Goal: Task Accomplishment & Management: Manage account settings

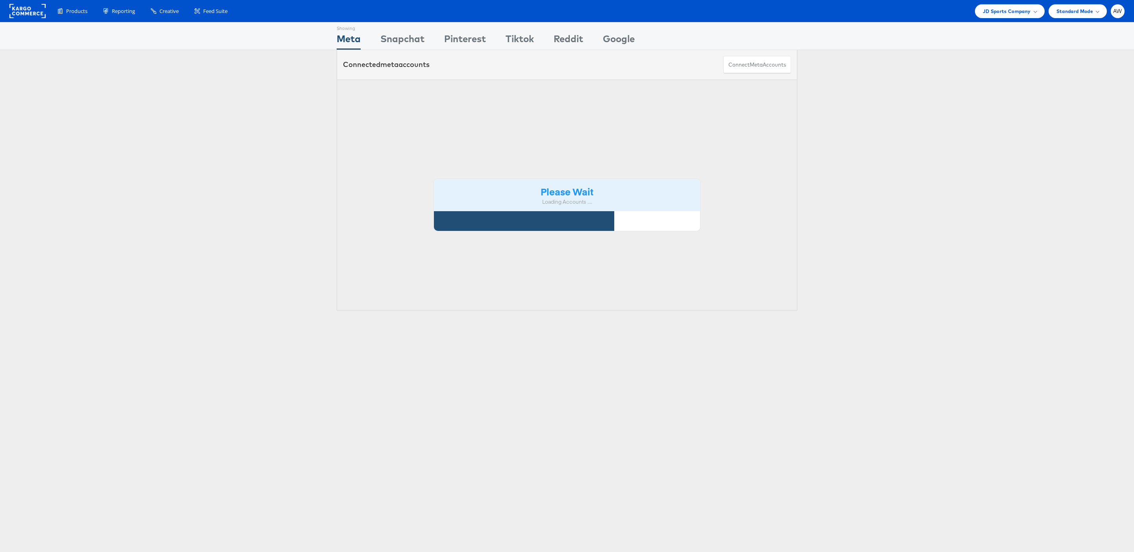
click at [552, 111] on div "Please Wait Loading Accounts ...." at bounding box center [567, 195] width 461 height 231
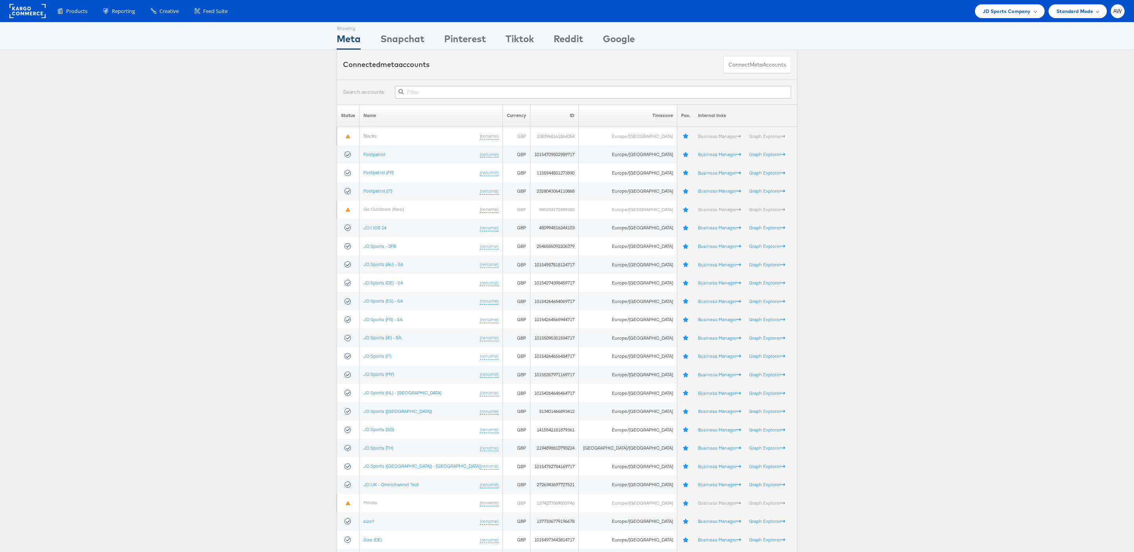
click at [540, 96] on input "text" at bounding box center [593, 92] width 396 height 13
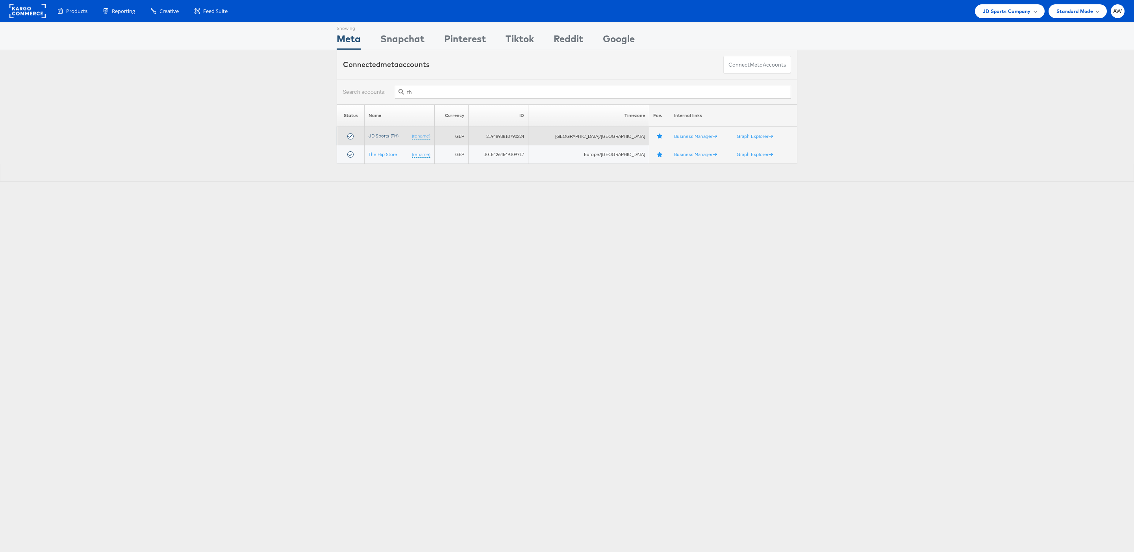
type input "th"
click at [392, 136] on link "JD Sports (TH)" at bounding box center [383, 136] width 30 height 6
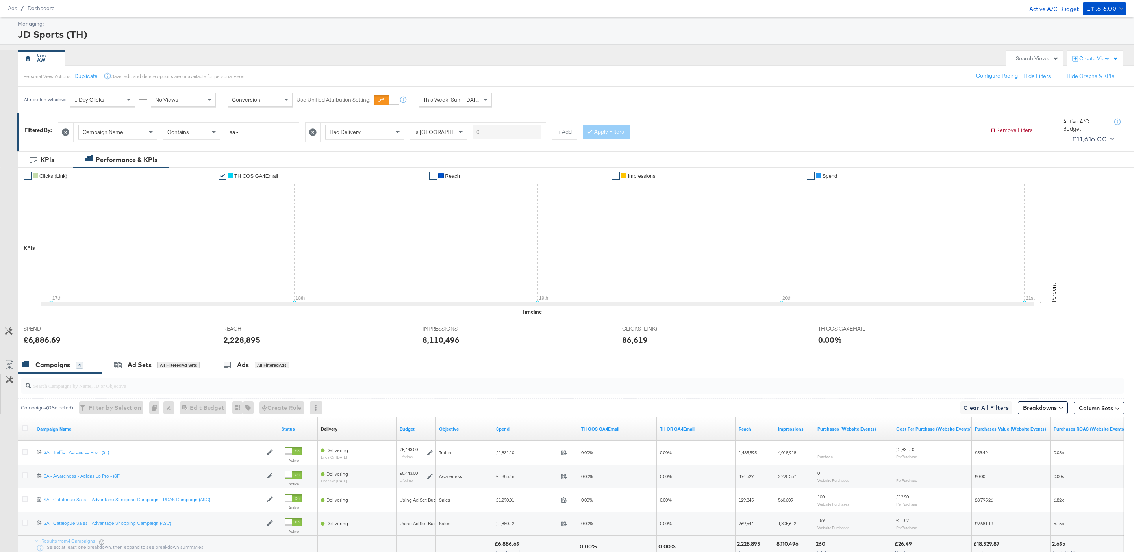
scroll to position [90, 0]
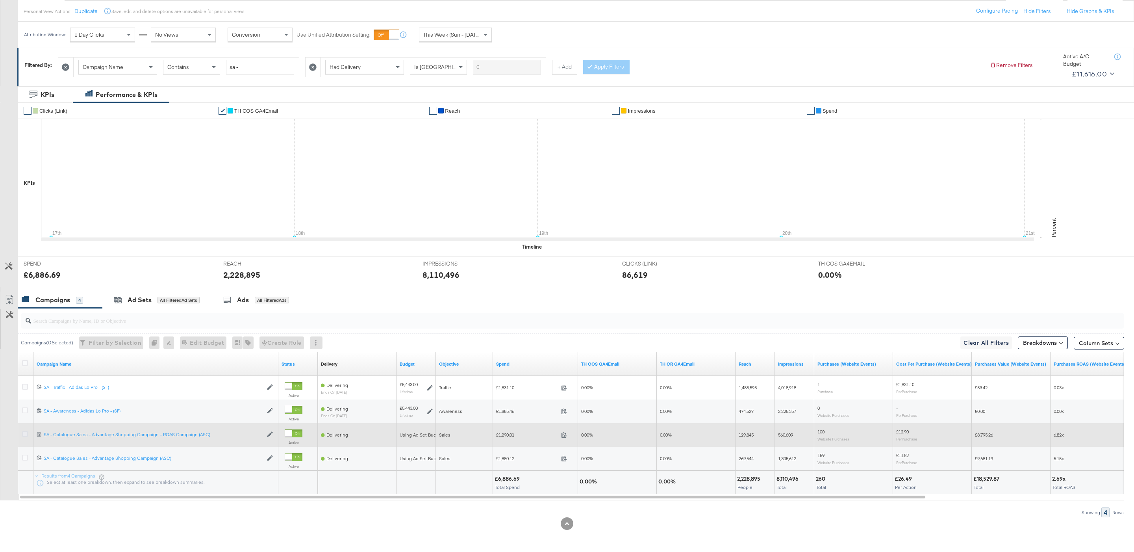
click at [23, 434] on icon at bounding box center [25, 434] width 6 height 6
click at [0, 0] on input "checkbox" at bounding box center [0, 0] width 0 height 0
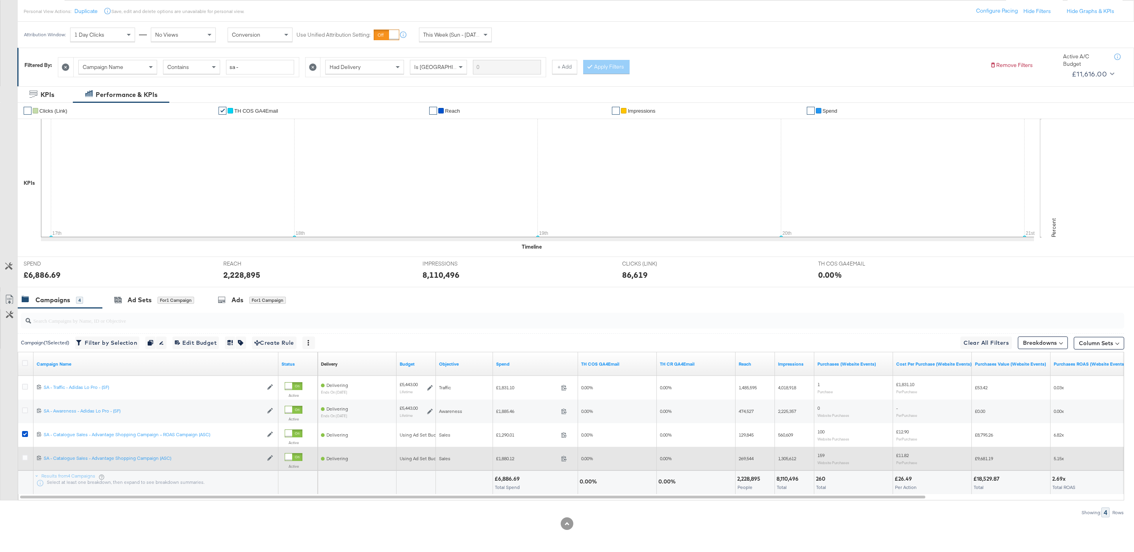
click at [26, 464] on div at bounding box center [26, 458] width 15 height 14
click at [25, 460] on div at bounding box center [26, 458] width 8 height 8
click at [24, 458] on icon at bounding box center [25, 457] width 6 height 6
click at [0, 0] on input "checkbox" at bounding box center [0, 0] width 0 height 0
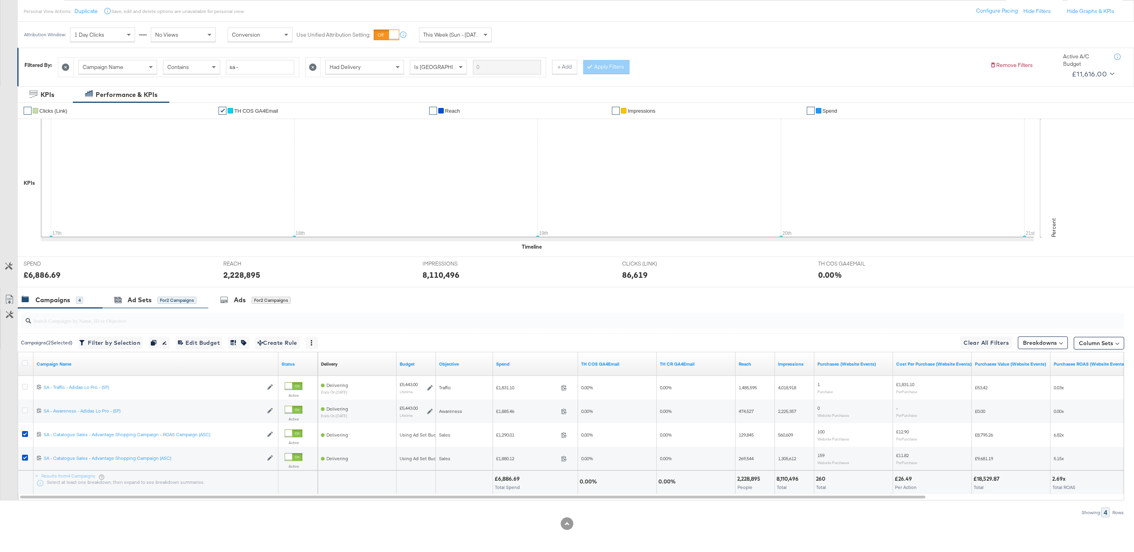
click at [163, 294] on div "Ad Sets for 2 Campaigns" at bounding box center [155, 299] width 106 height 17
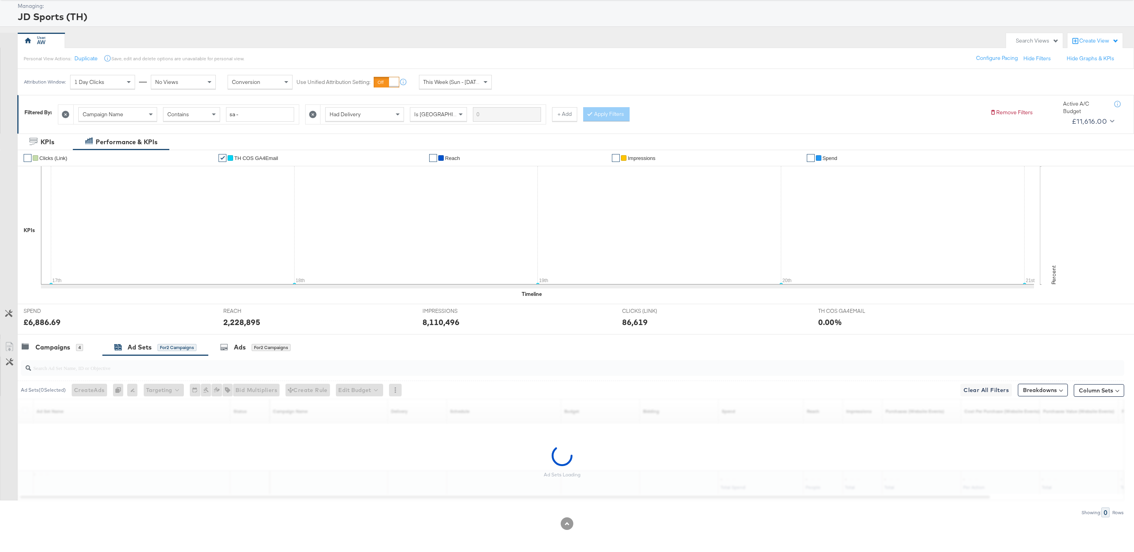
scroll to position [43, 0]
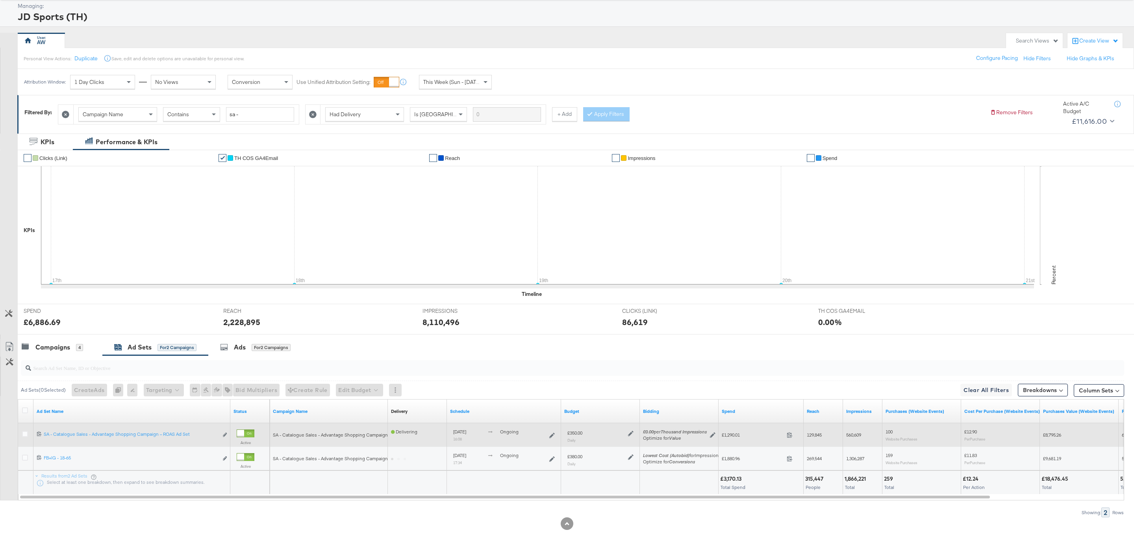
click at [629, 433] on icon at bounding box center [631, 433] width 6 height 6
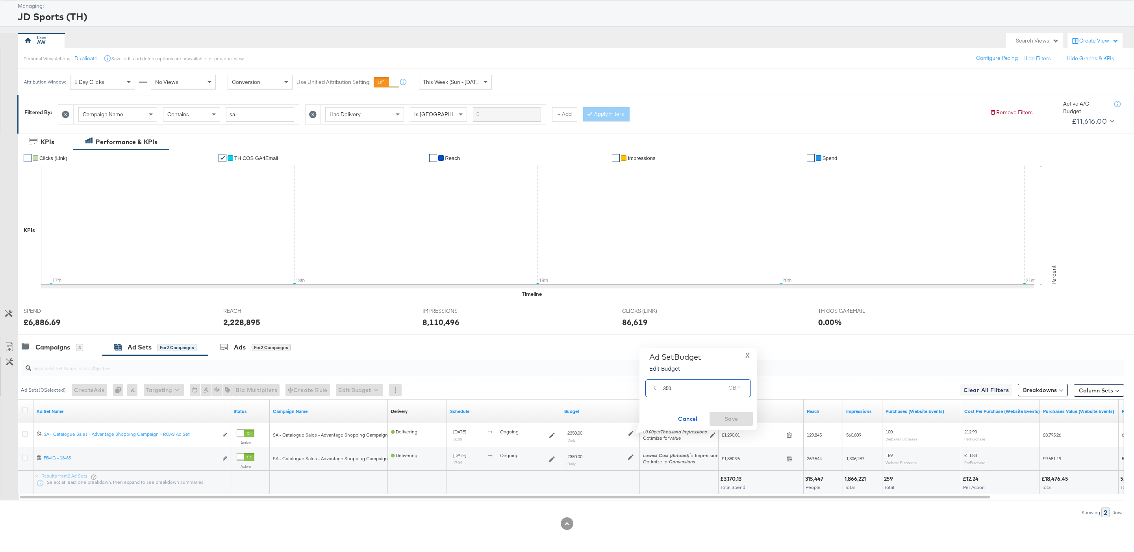
click at [665, 389] on input "350" at bounding box center [694, 384] width 62 height 17
type input "450"
click at [722, 415] on span "Save" at bounding box center [731, 419] width 37 height 10
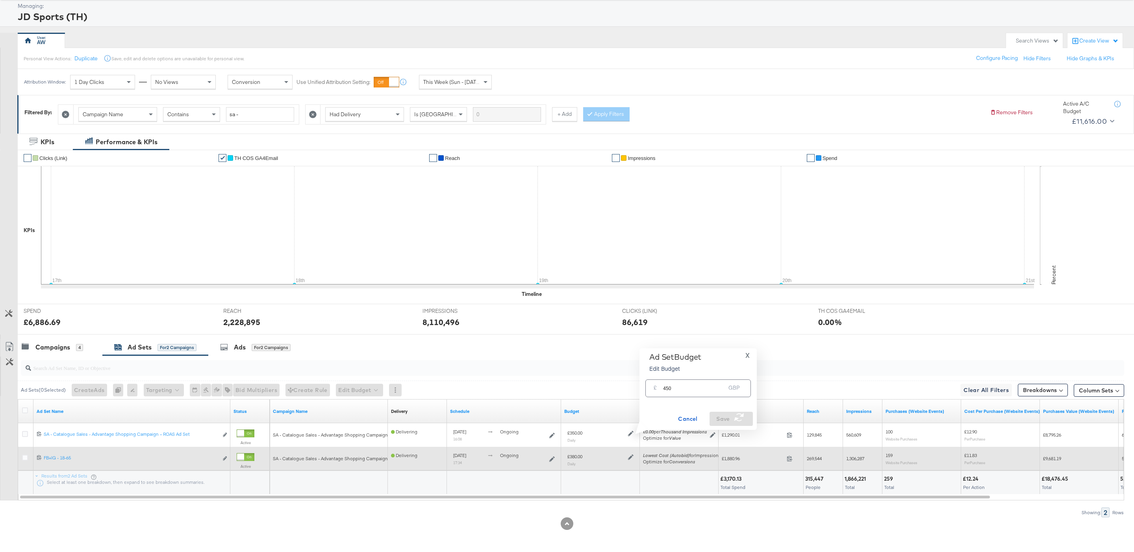
click at [632, 456] on icon at bounding box center [631, 457] width 6 height 6
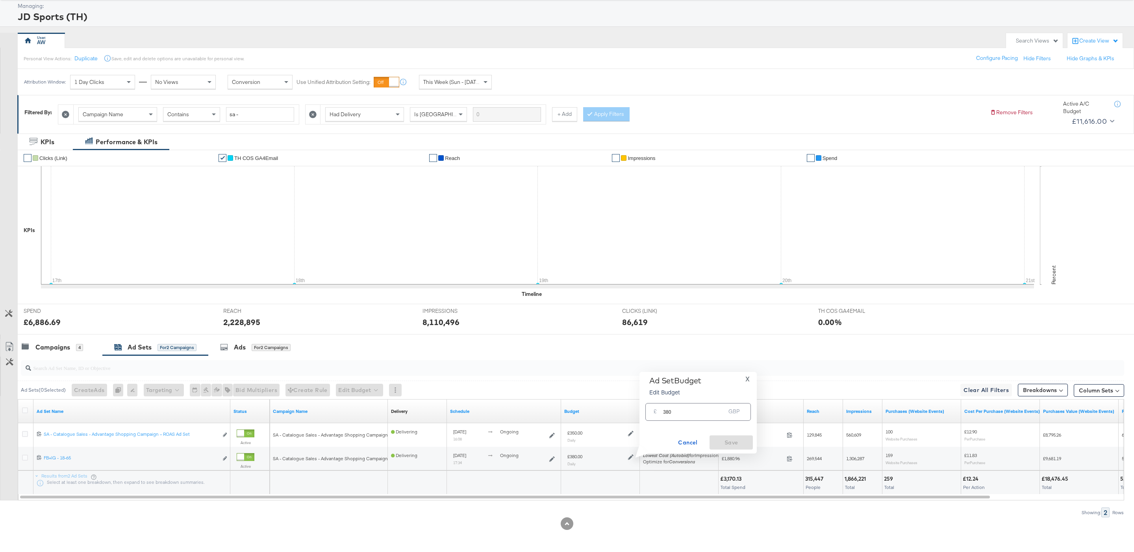
click at [694, 410] on input "380" at bounding box center [694, 408] width 62 height 17
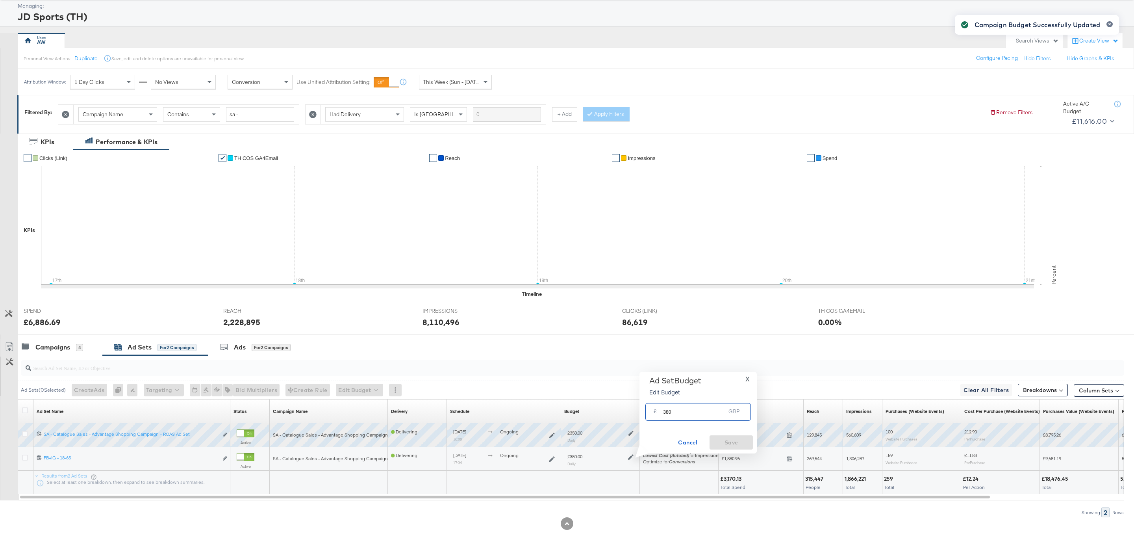
click at [694, 410] on input "380" at bounding box center [694, 408] width 62 height 17
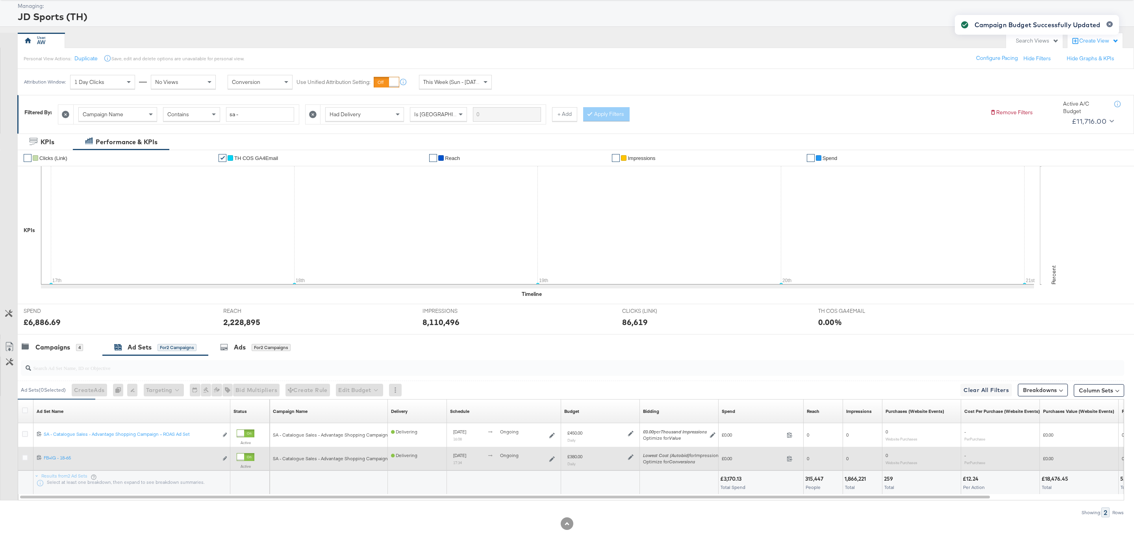
click at [631, 456] on icon at bounding box center [631, 457] width 6 height 6
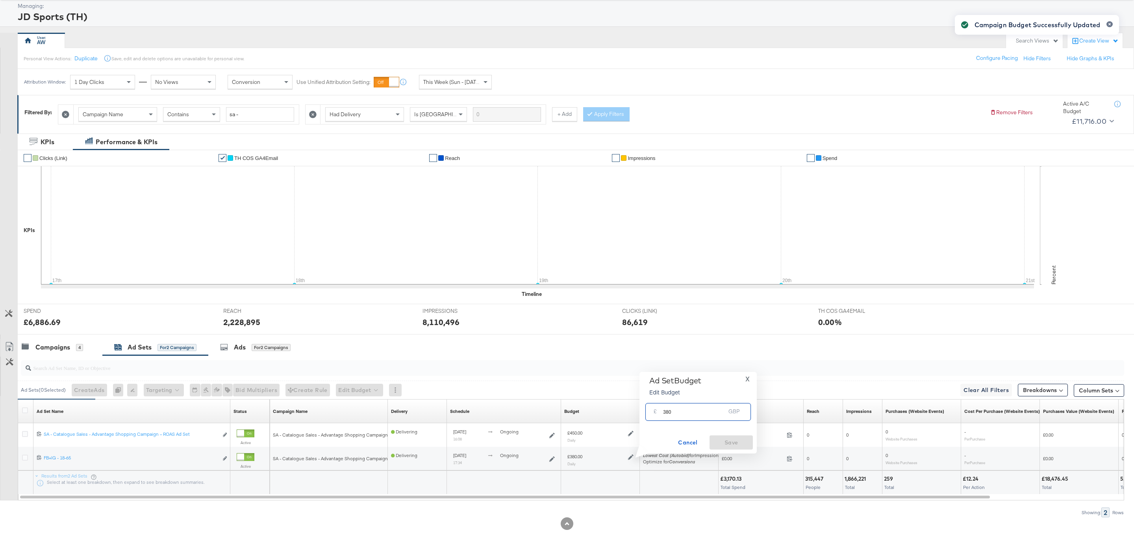
click at [687, 411] on input "380" at bounding box center [694, 408] width 62 height 17
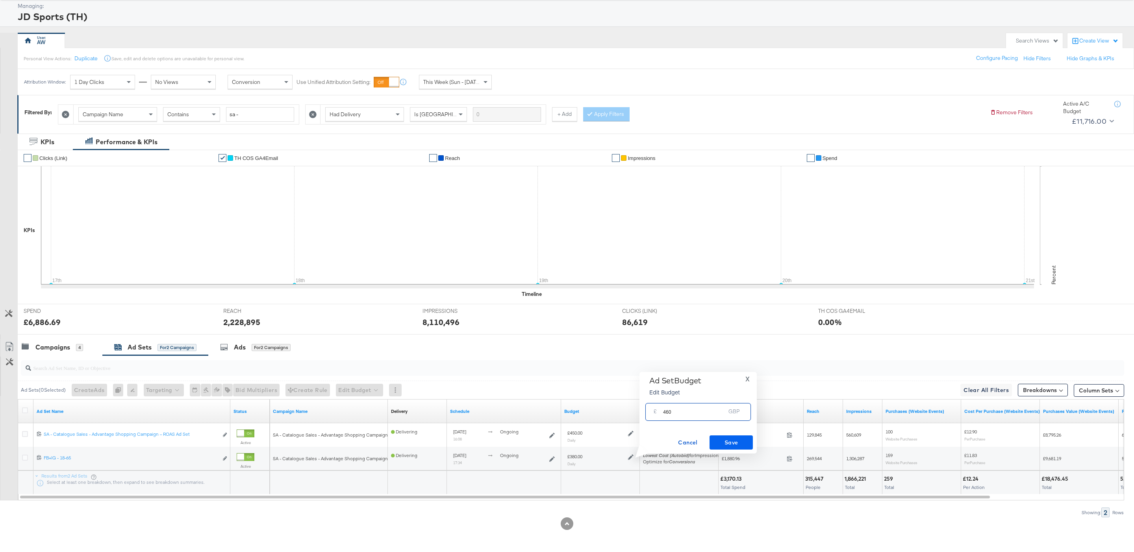
type input "460"
click at [745, 444] on span "Save" at bounding box center [731, 442] width 37 height 10
click at [61, 357] on input "search" at bounding box center [525, 364] width 989 height 15
click at [53, 350] on div "Campaigns" at bounding box center [52, 346] width 35 height 9
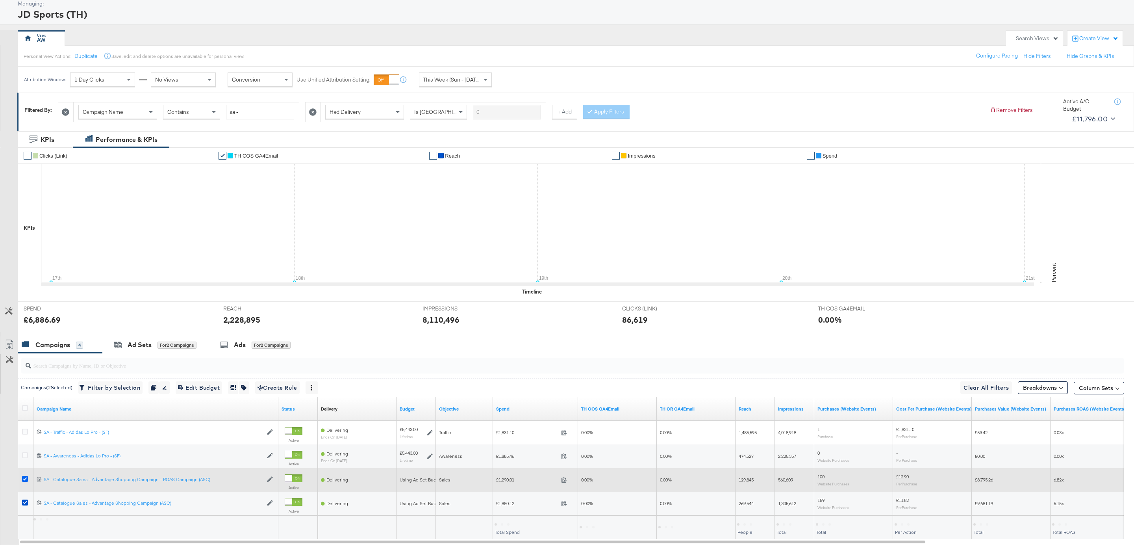
click at [28, 480] on icon at bounding box center [25, 479] width 6 height 6
click at [0, 0] on input "checkbox" at bounding box center [0, 0] width 0 height 0
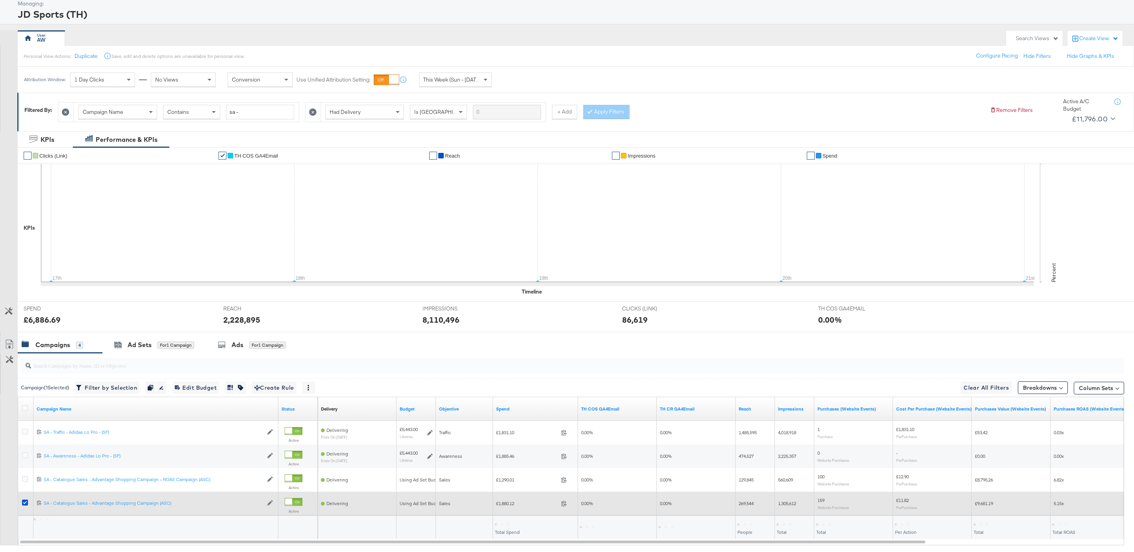
click at [28, 505] on div at bounding box center [26, 503] width 8 height 8
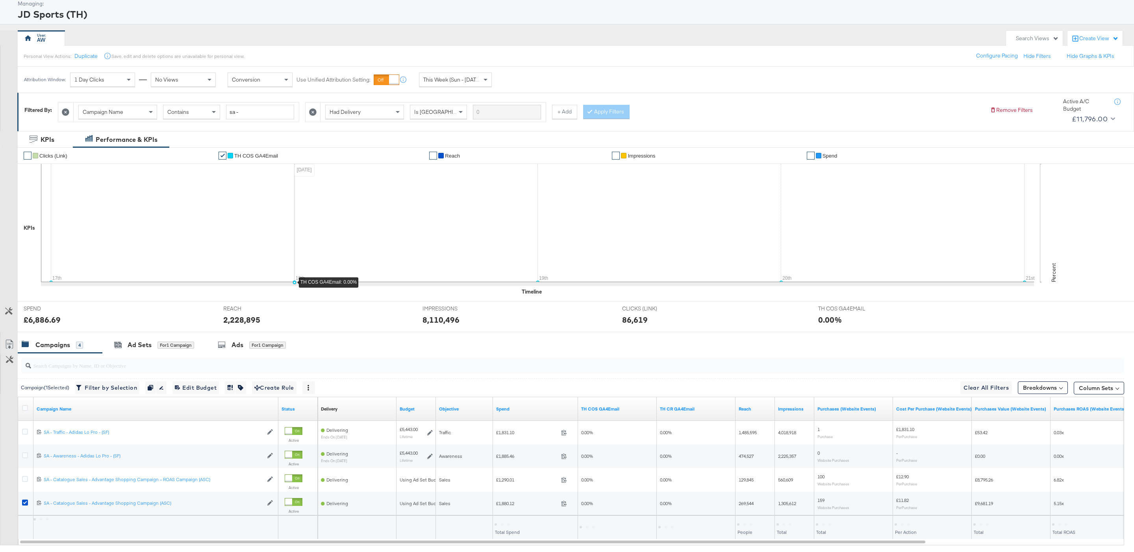
scroll to position [0, 0]
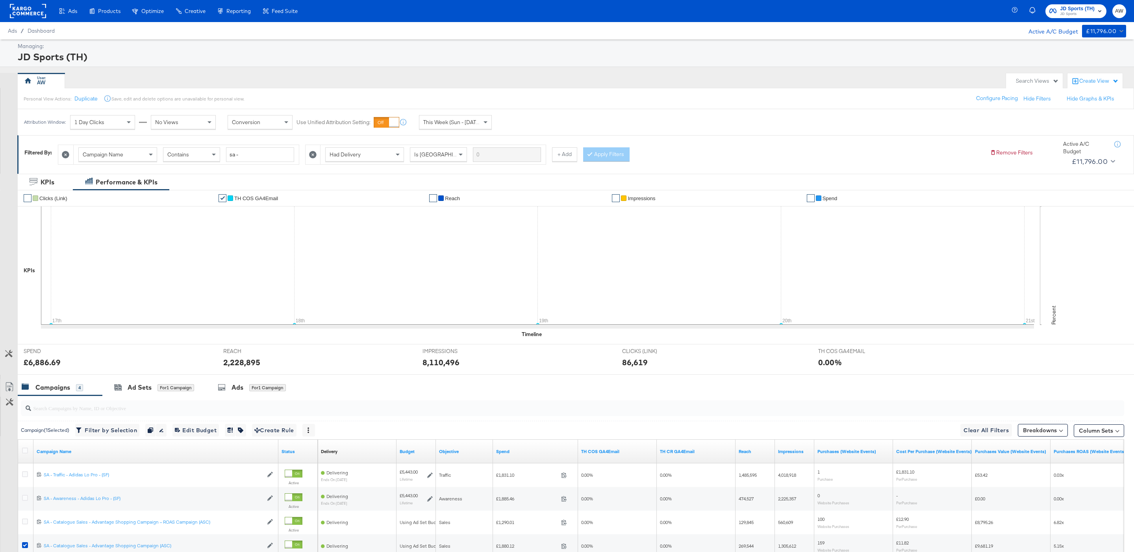
click at [1059, 7] on span "JD Sports (TH) JD Sports" at bounding box center [1076, 11] width 54 height 13
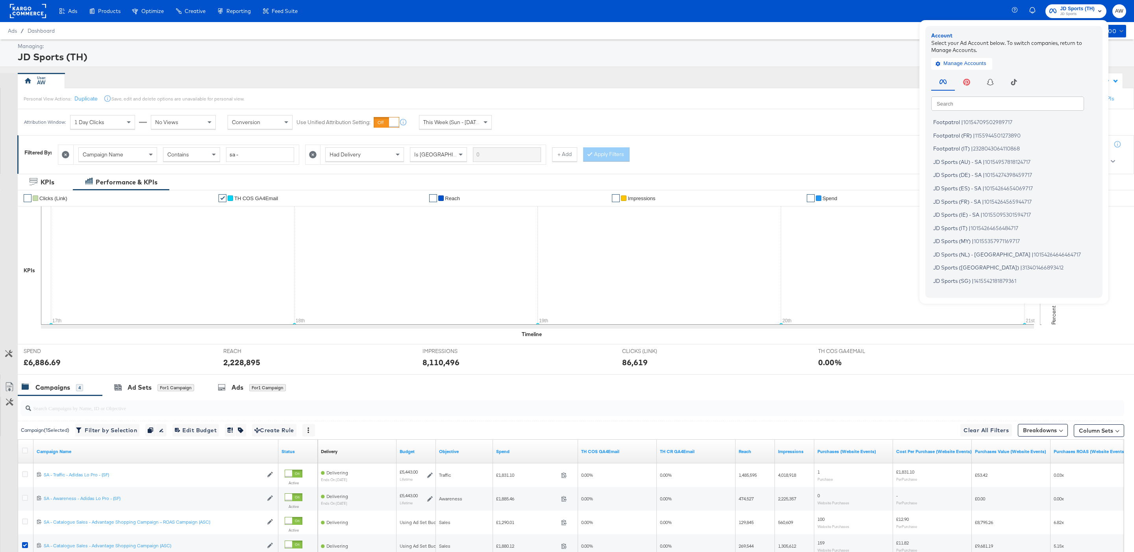
click at [1030, 109] on input "text" at bounding box center [1007, 103] width 153 height 14
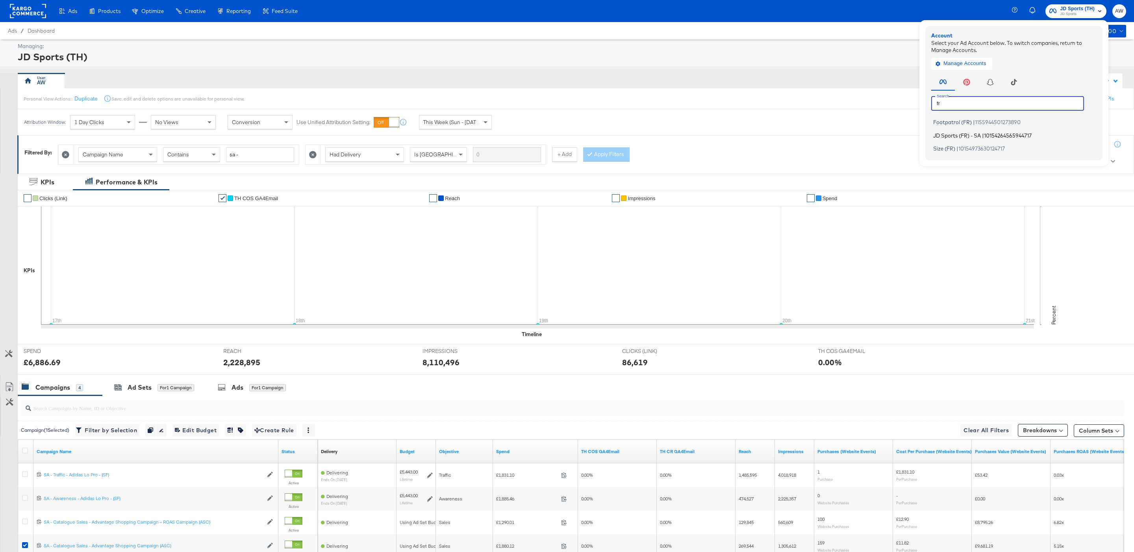
type input "fr"
click at [966, 135] on span "JD Sports (FR) - SA" at bounding box center [957, 135] width 48 height 6
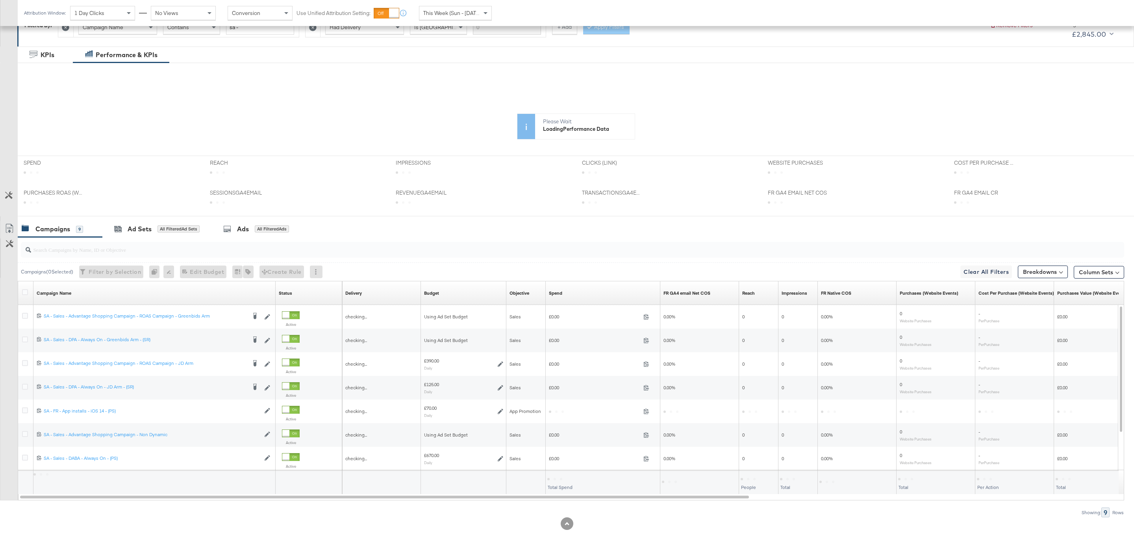
scroll to position [130, 0]
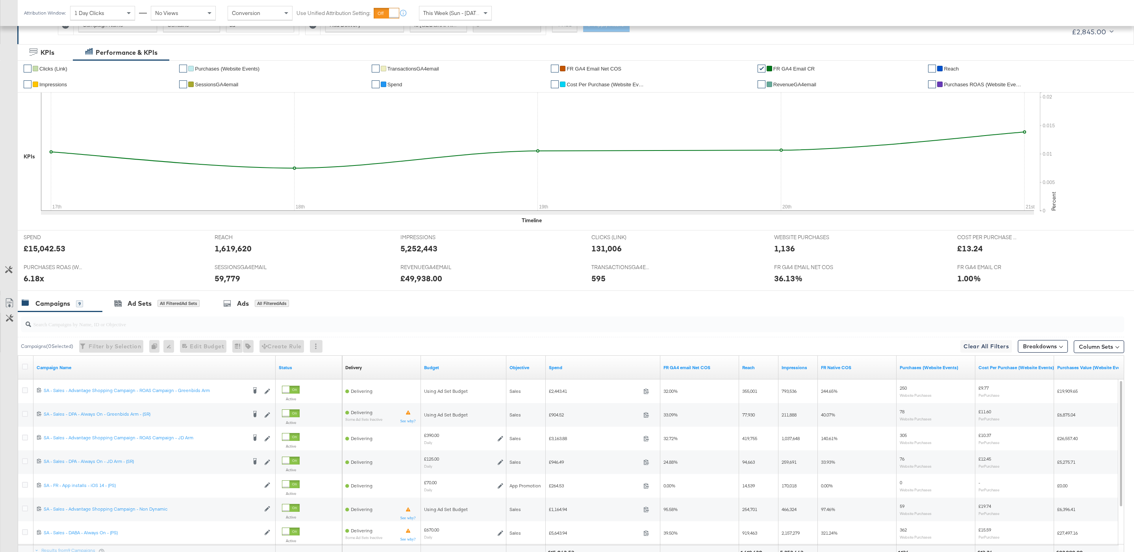
drag, startPoint x: 206, startPoint y: 281, endPoint x: 206, endPoint y: 270, distance: 10.6
click at [206, 279] on div "PURCHASES ROAS (WEBSITE EVENTS) PURCHASES ROAS (WEBSITE EVENTS) 6.18x" at bounding box center [113, 275] width 191 height 30
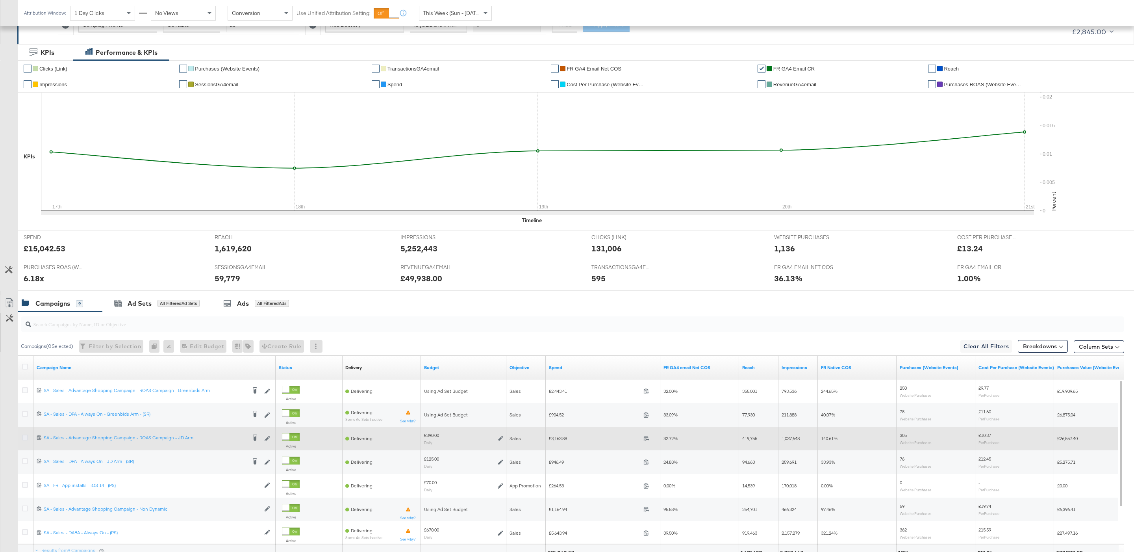
click at [24, 438] on icon at bounding box center [25, 437] width 6 height 6
click at [0, 0] on input "checkbox" at bounding box center [0, 0] width 0 height 0
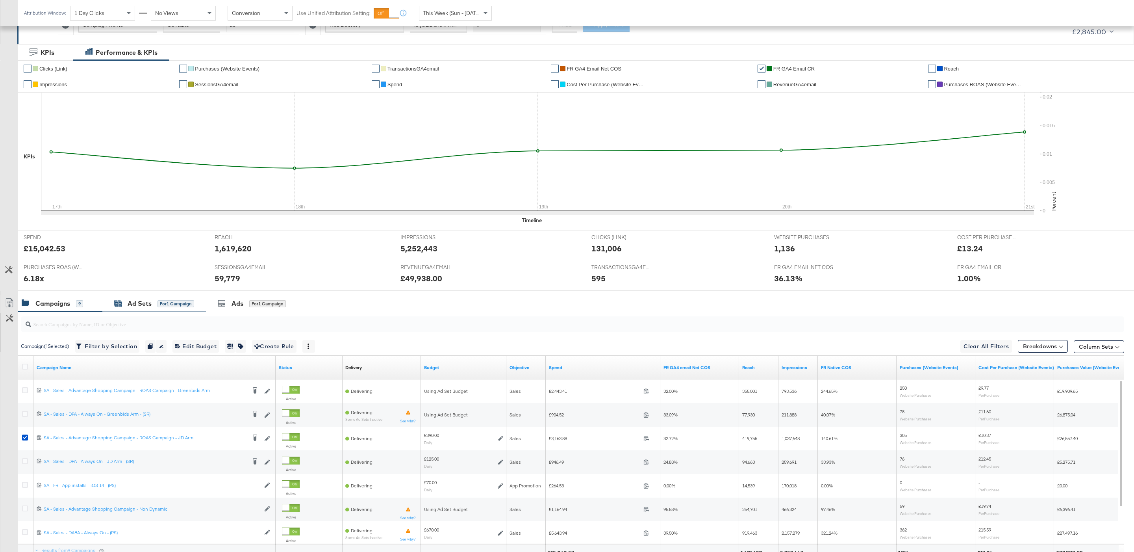
click at [138, 305] on div "Ad Sets" at bounding box center [140, 303] width 24 height 9
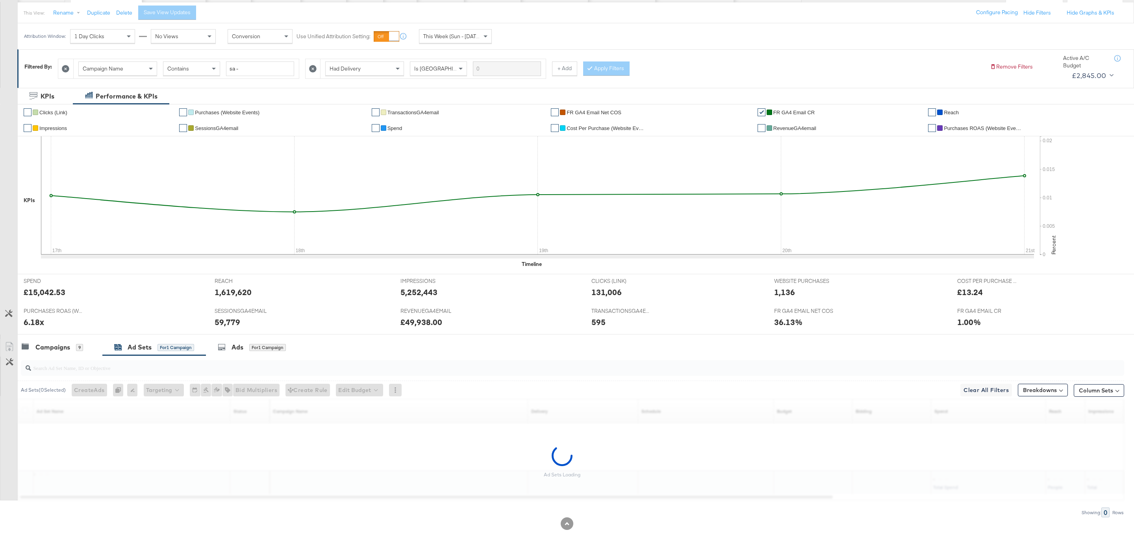
scroll to position [65, 0]
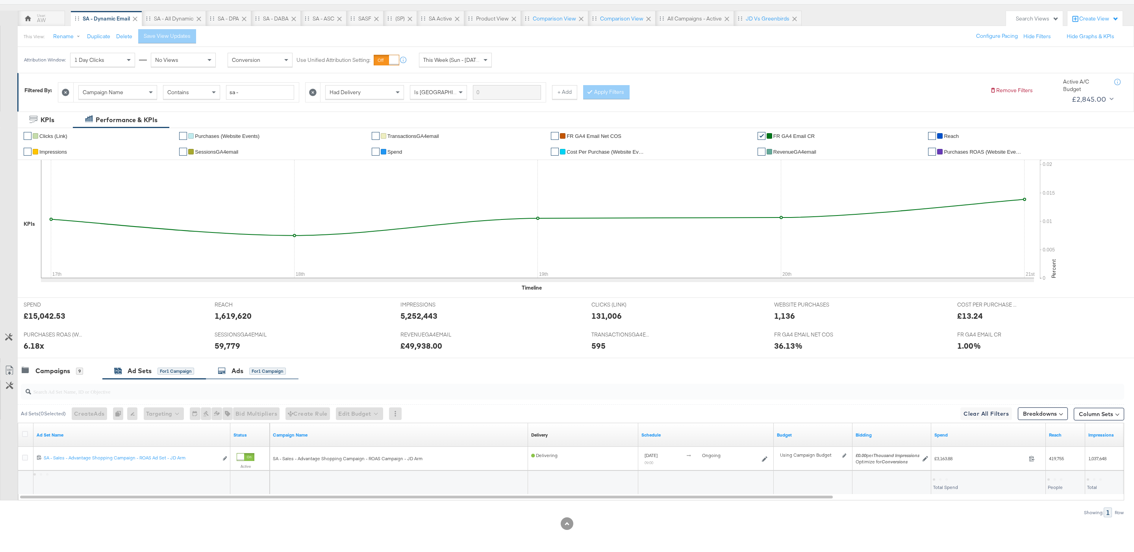
click at [275, 368] on div "for 1 Campaign" at bounding box center [267, 370] width 37 height 7
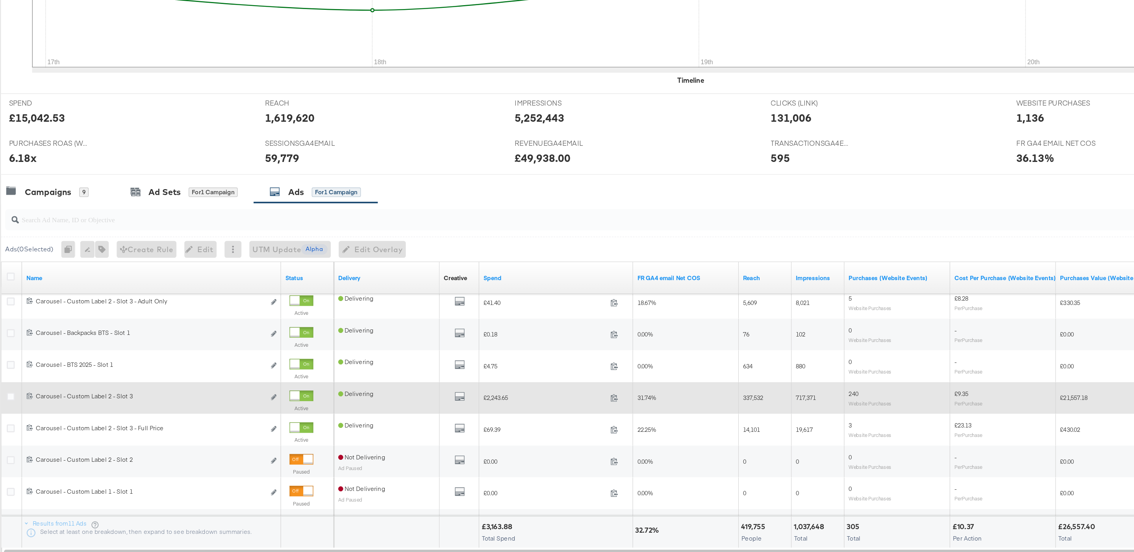
scroll to position [150, 0]
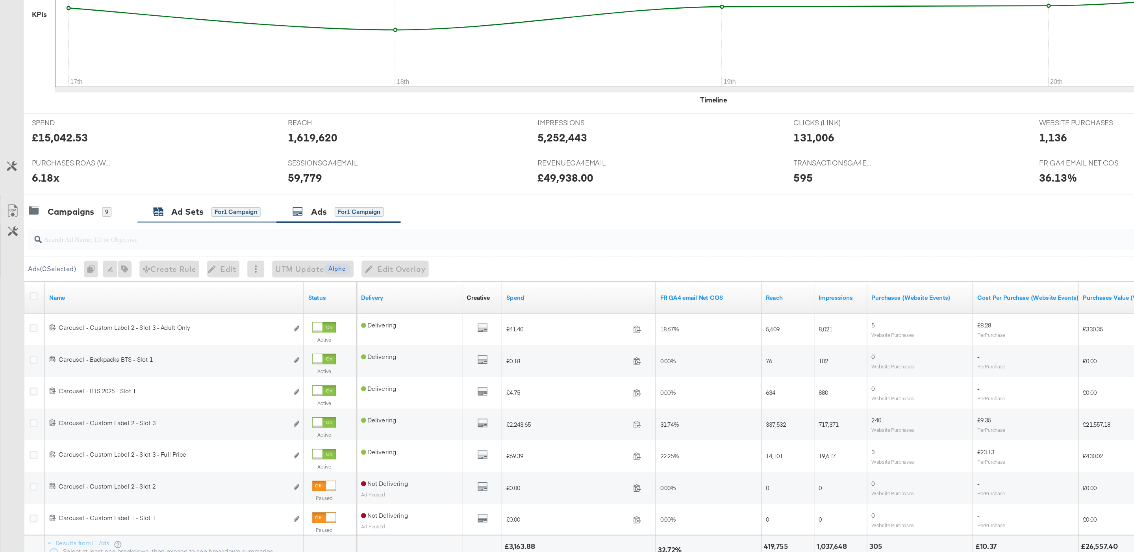
click at [141, 287] on div "Ad Sets" at bounding box center [140, 283] width 24 height 9
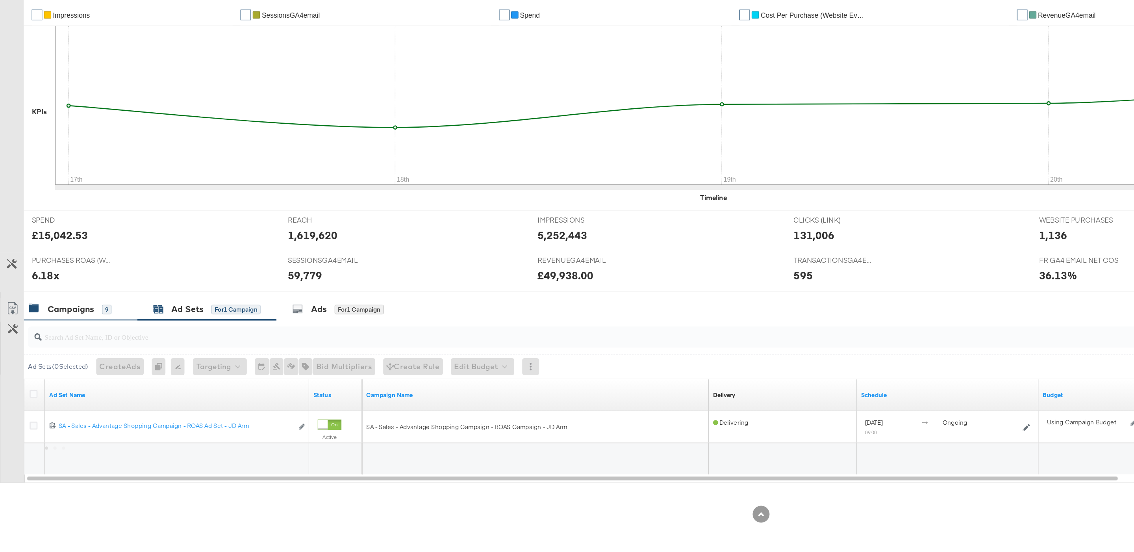
click at [68, 362] on div "Campaigns 9" at bounding box center [60, 370] width 85 height 17
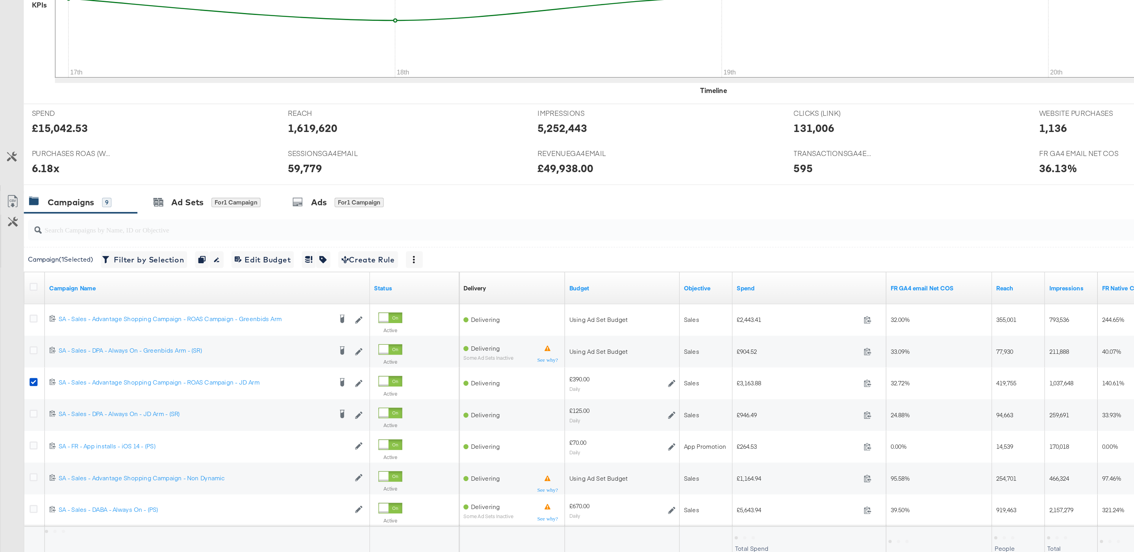
scroll to position [152, 0]
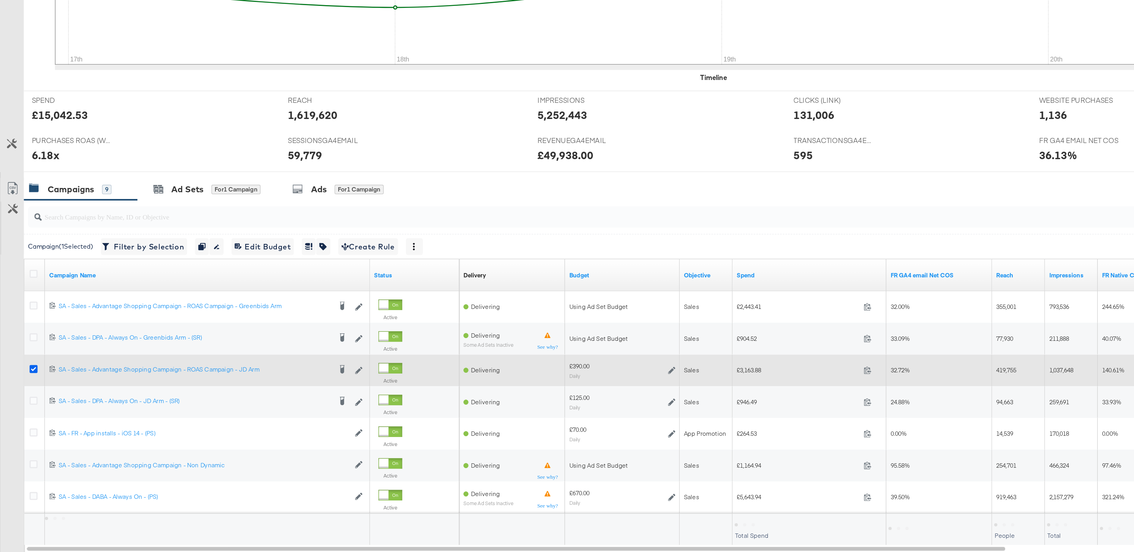
click at [25, 414] on icon at bounding box center [25, 415] width 6 height 6
click at [0, 0] on input "checkbox" at bounding box center [0, 0] width 0 height 0
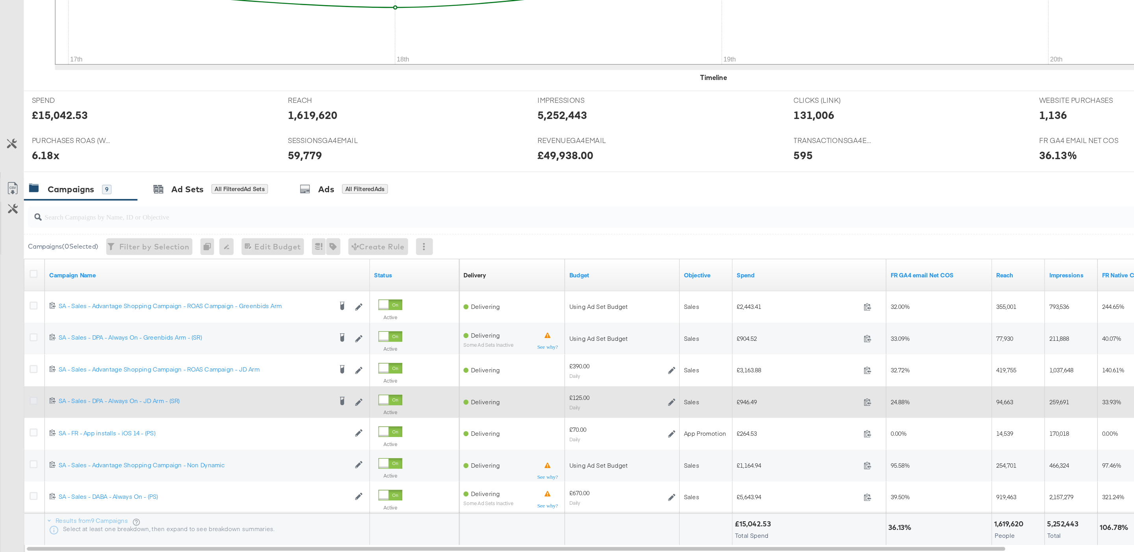
click at [27, 442] on icon at bounding box center [25, 439] width 6 height 6
click at [0, 0] on input "checkbox" at bounding box center [0, 0] width 0 height 0
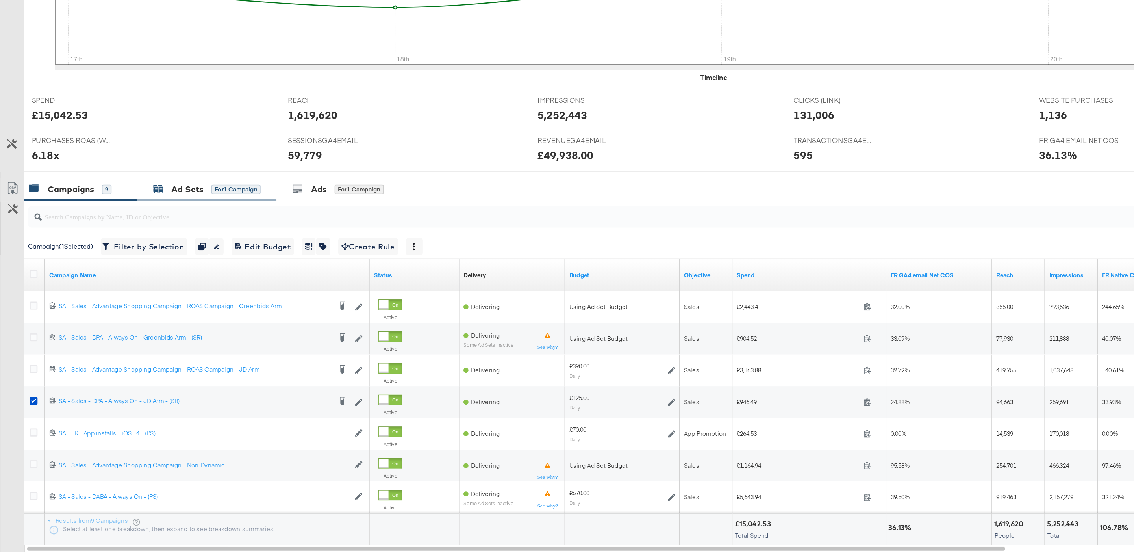
click at [152, 286] on div "Ad Sets for 1 Campaign" at bounding box center [154, 281] width 80 height 9
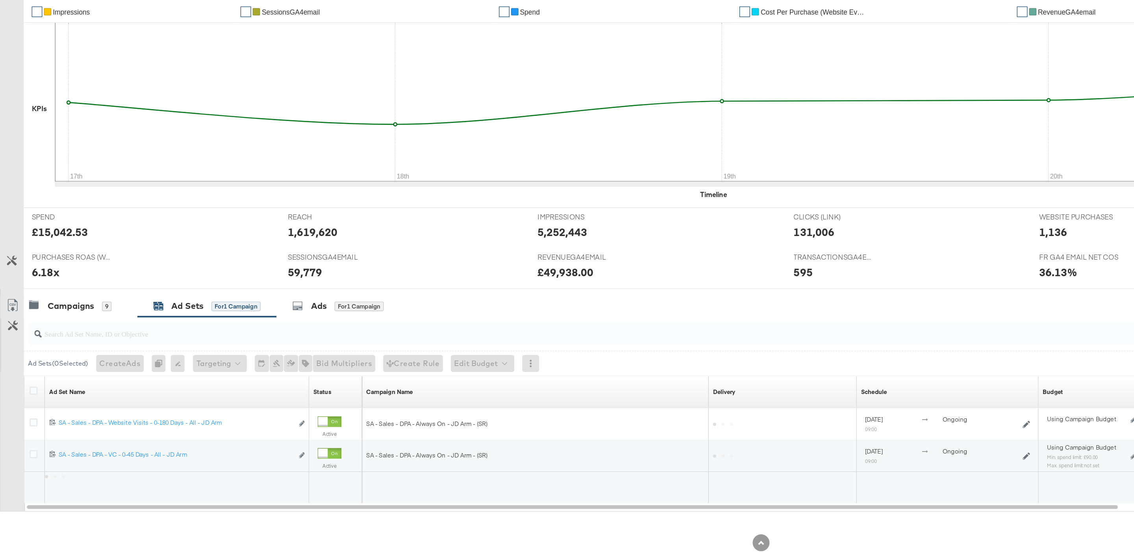
scroll to position [88, 0]
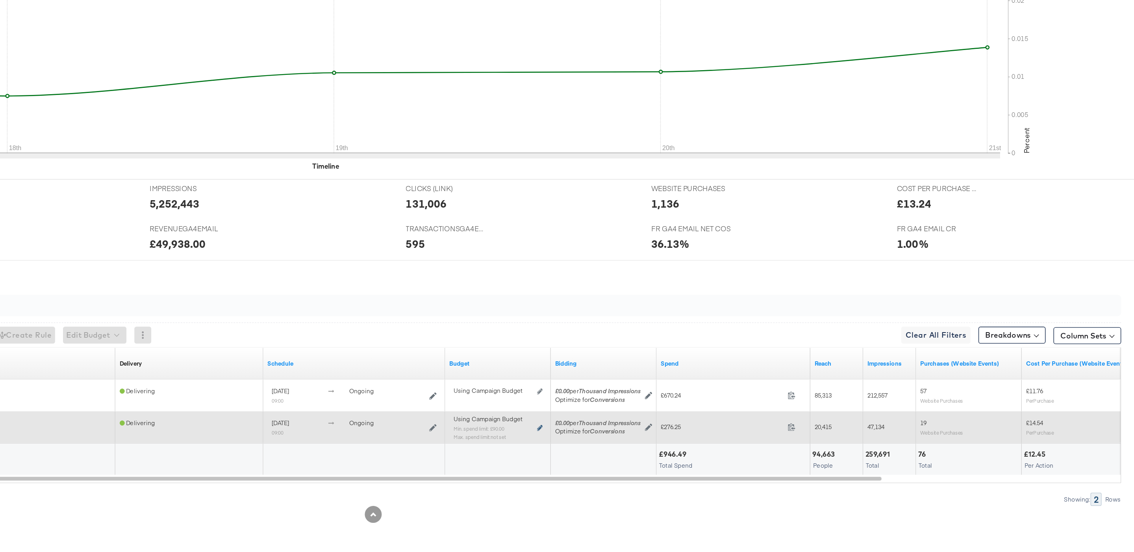
click at [691, 457] on icon at bounding box center [691, 459] width 4 height 4
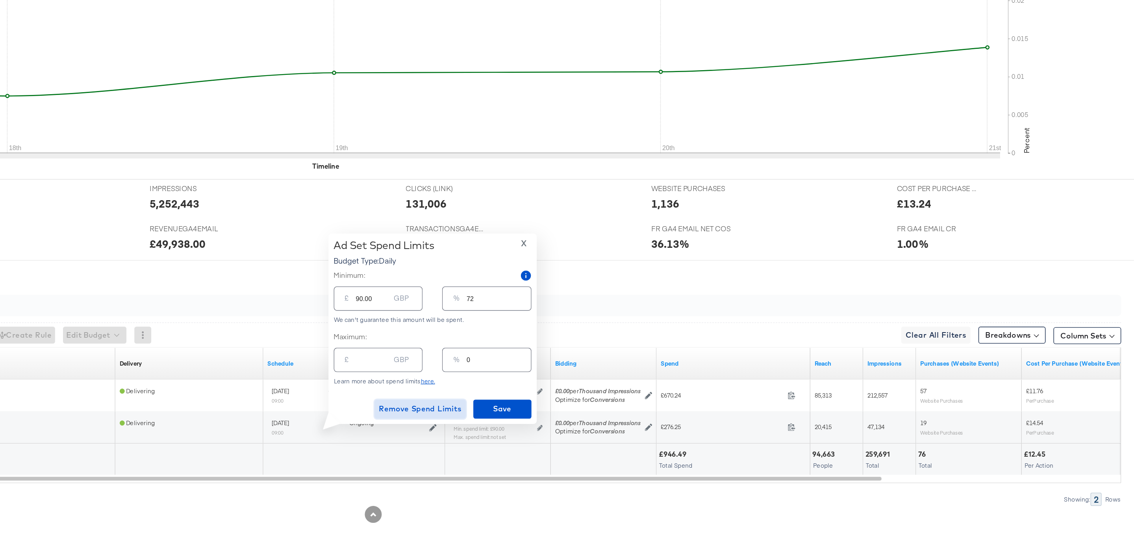
click at [613, 448] on span "Remove Spend Limits" at bounding box center [602, 445] width 62 height 10
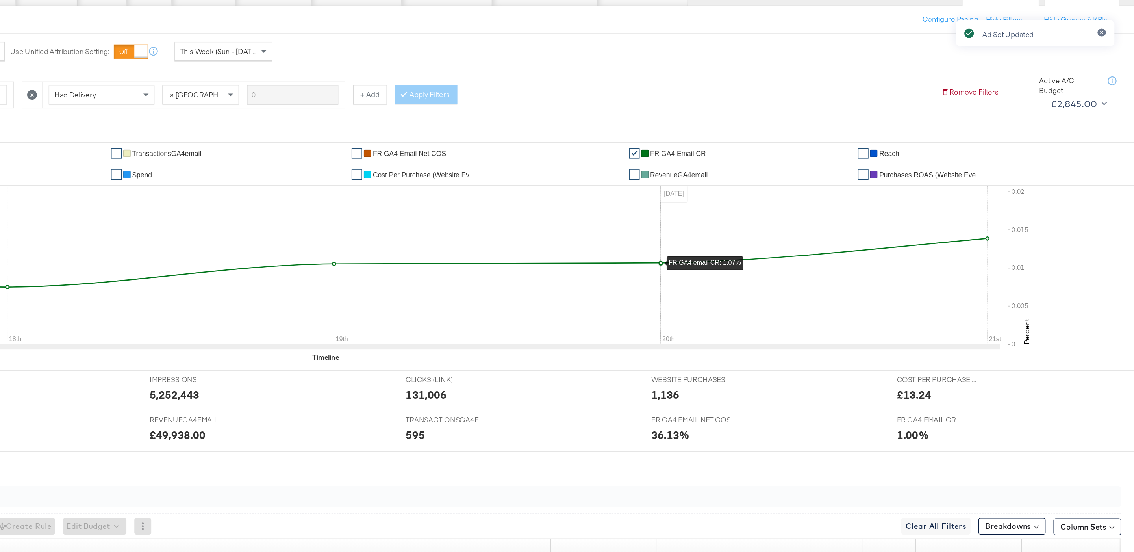
scroll to position [0, 0]
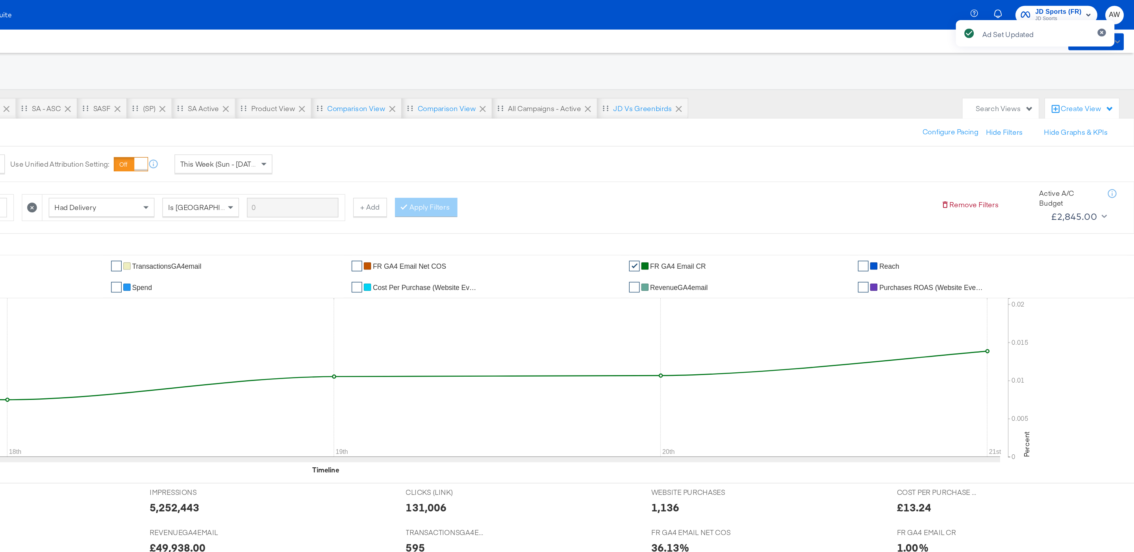
click at [469, 112] on div "Attribution Window: 1 Day Clicks No Views Conversion Use Unified Attribution Se…" at bounding box center [260, 122] width 484 height 26
click at [476, 124] on span "This Week (Sun - [DATE])" at bounding box center [452, 121] width 59 height 7
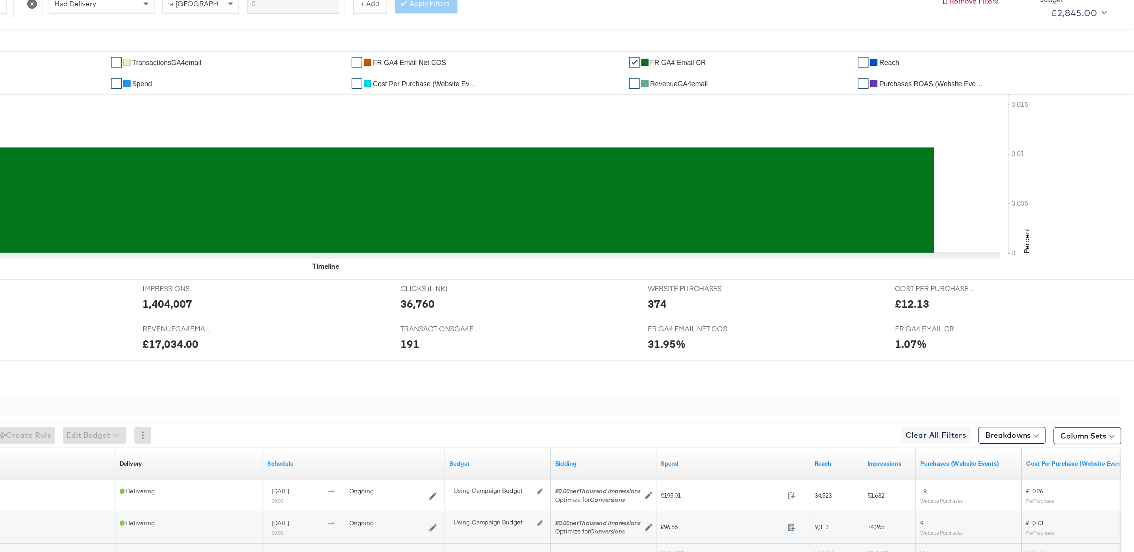
scroll to position [88, 0]
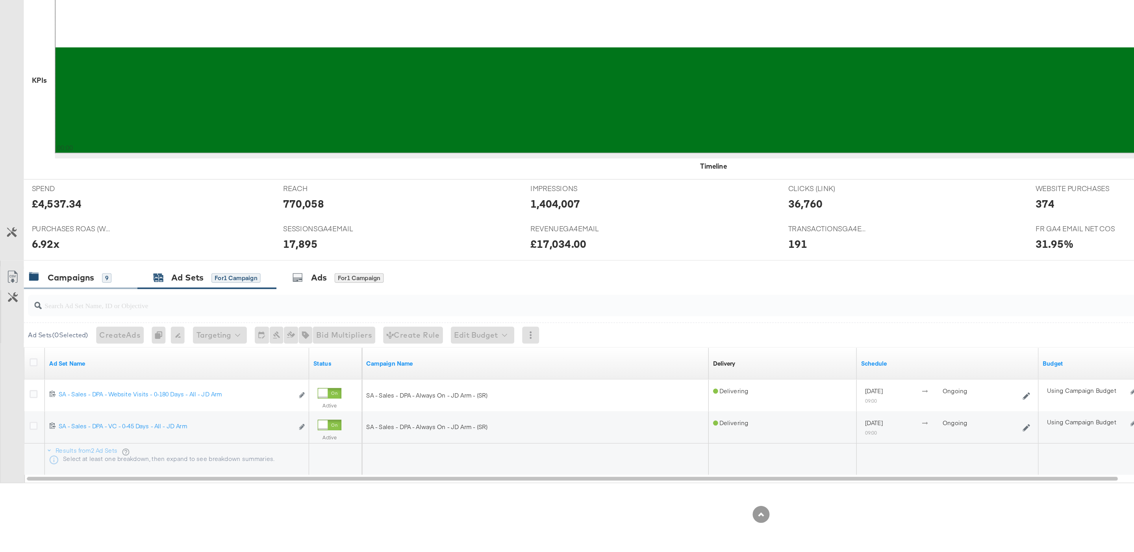
click at [65, 351] on div "Campaigns" at bounding box center [52, 346] width 35 height 9
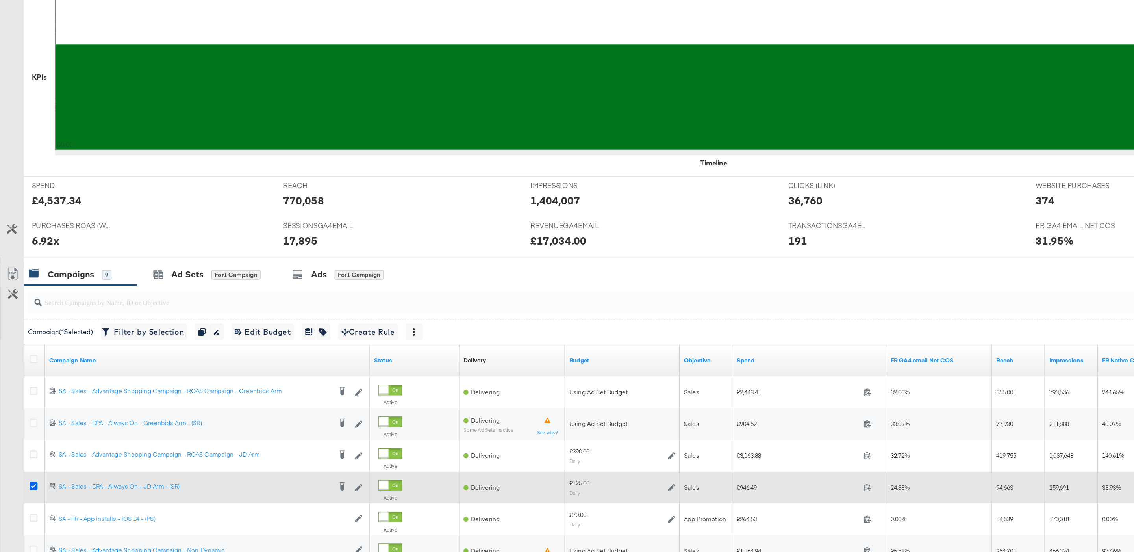
click at [25, 502] on icon at bounding box center [25, 502] width 6 height 6
click at [0, 0] on input "checkbox" at bounding box center [0, 0] width 0 height 0
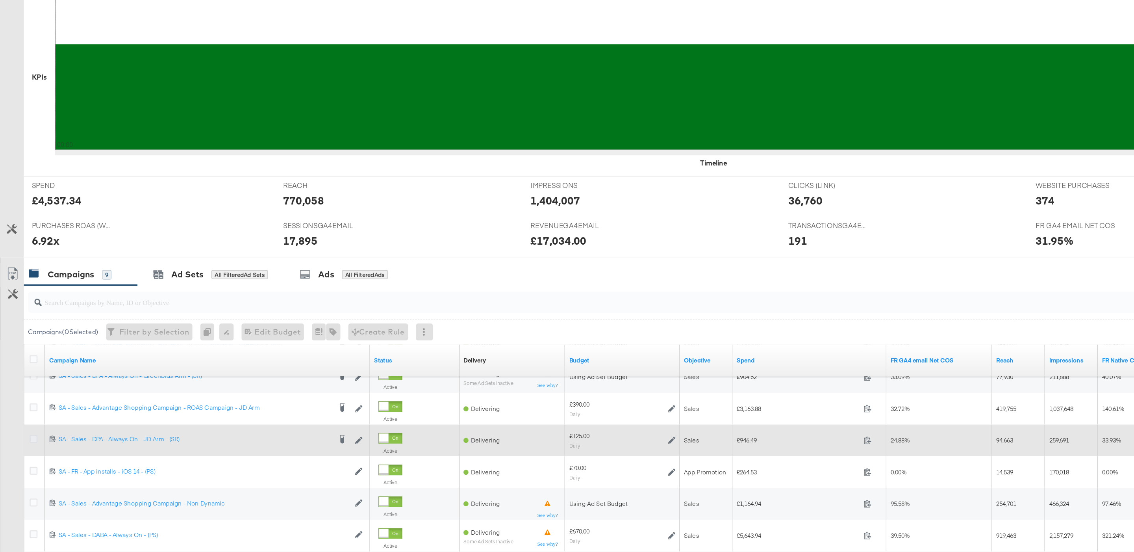
scroll to position [96, 0]
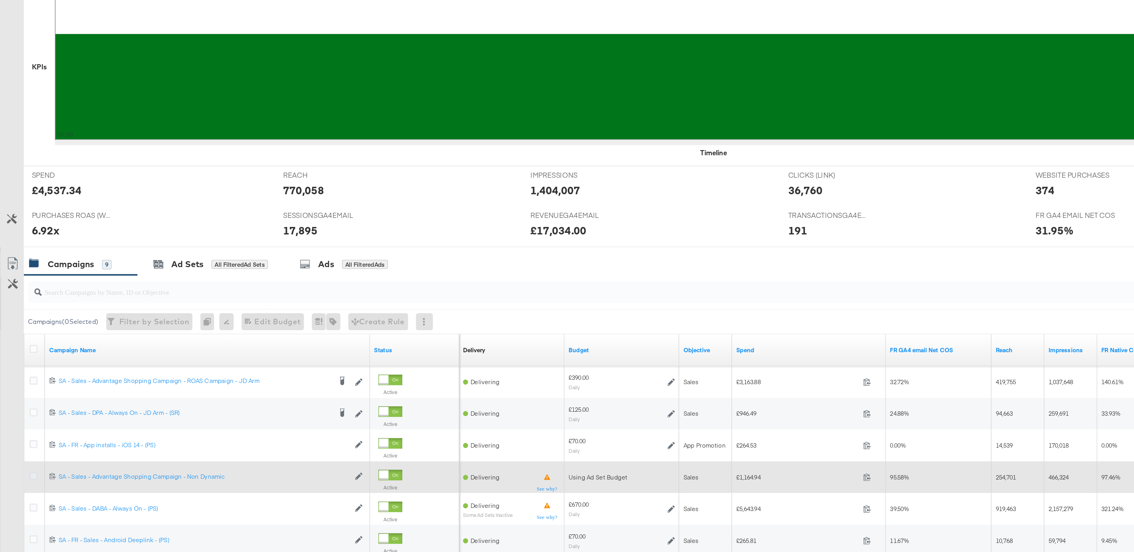
click at [24, 498] on icon at bounding box center [25, 495] width 6 height 6
click at [0, 0] on input "checkbox" at bounding box center [0, 0] width 0 height 0
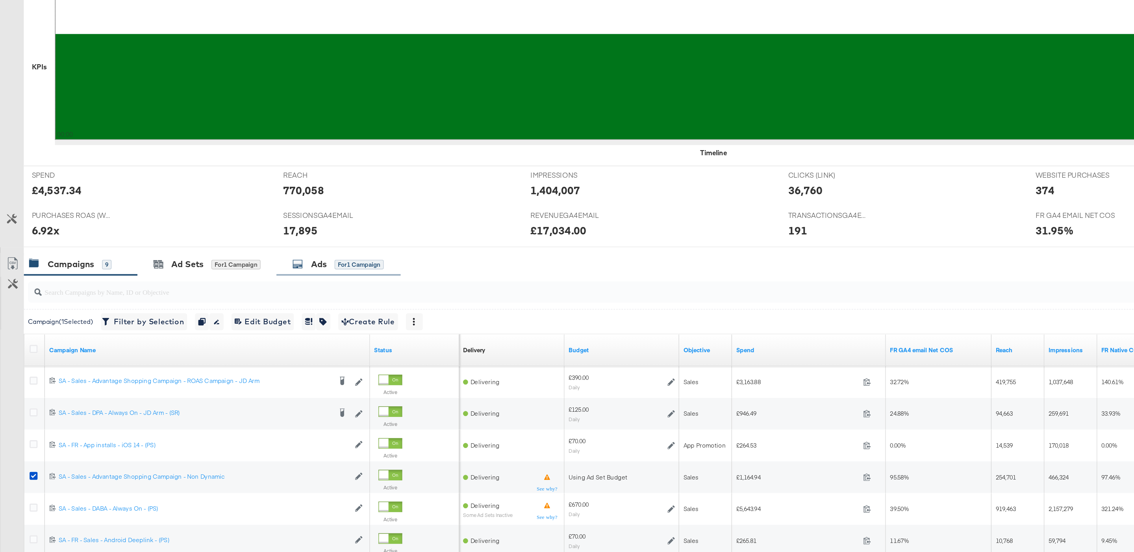
click at [216, 342] on div "Ads for 1 Campaign" at bounding box center [252, 337] width 93 height 17
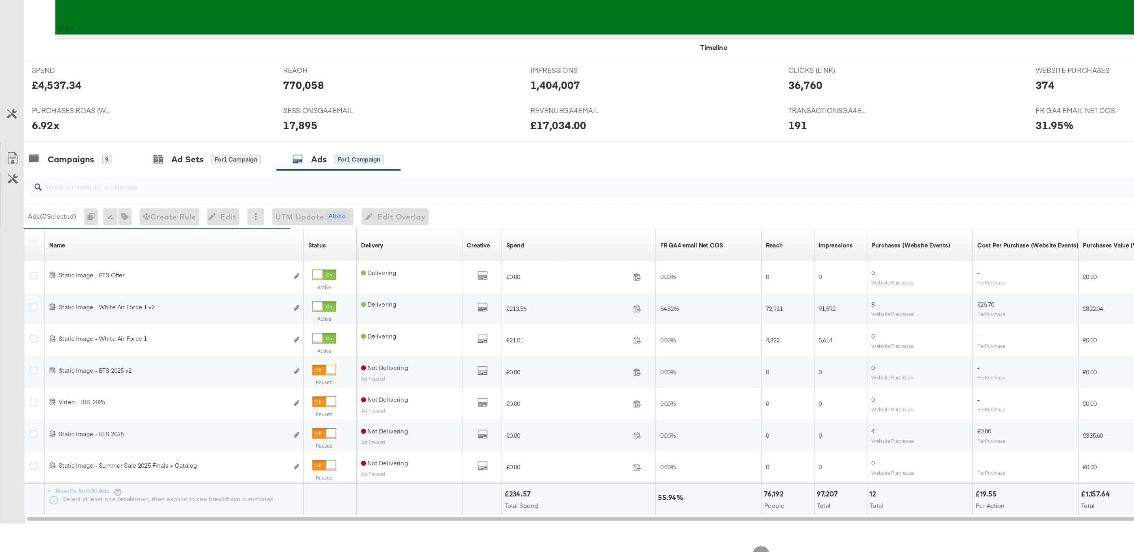
scroll to position [177, 0]
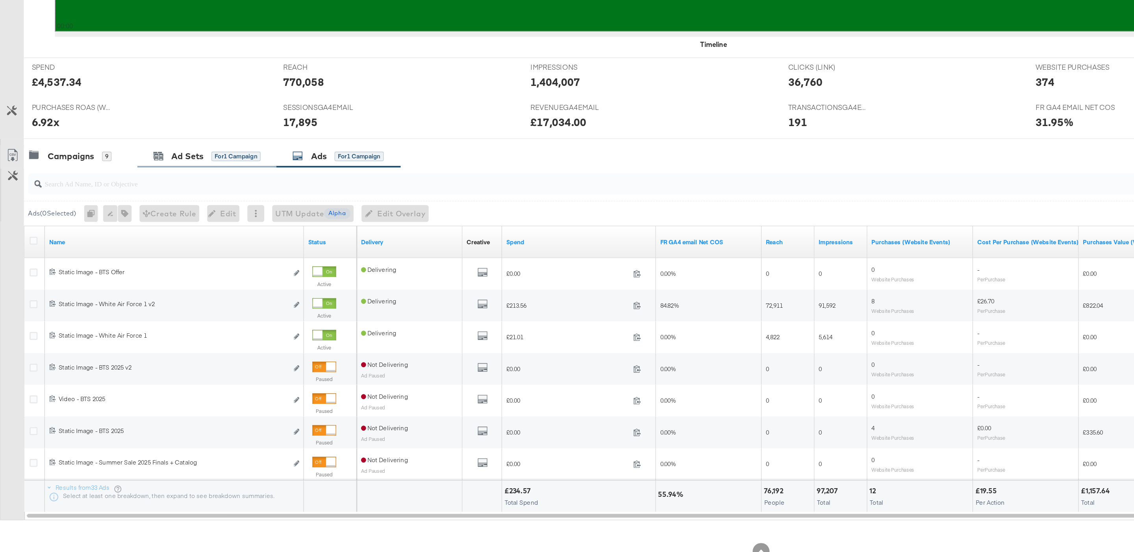
click at [158, 265] on div "Ad Sets for 1 Campaign" at bounding box center [154, 256] width 104 height 17
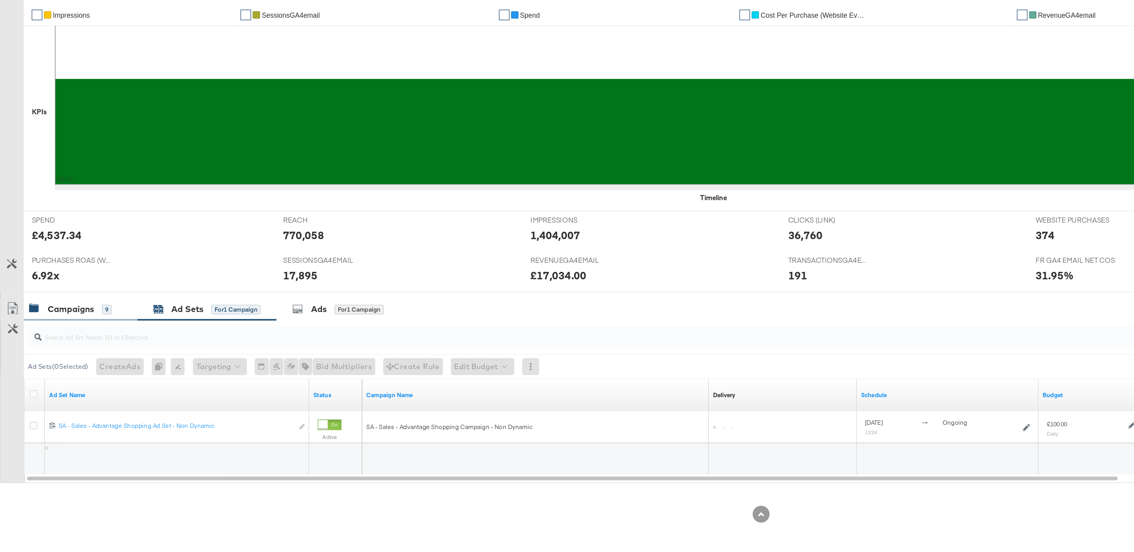
click at [55, 371] on div "Campaigns" at bounding box center [52, 370] width 35 height 9
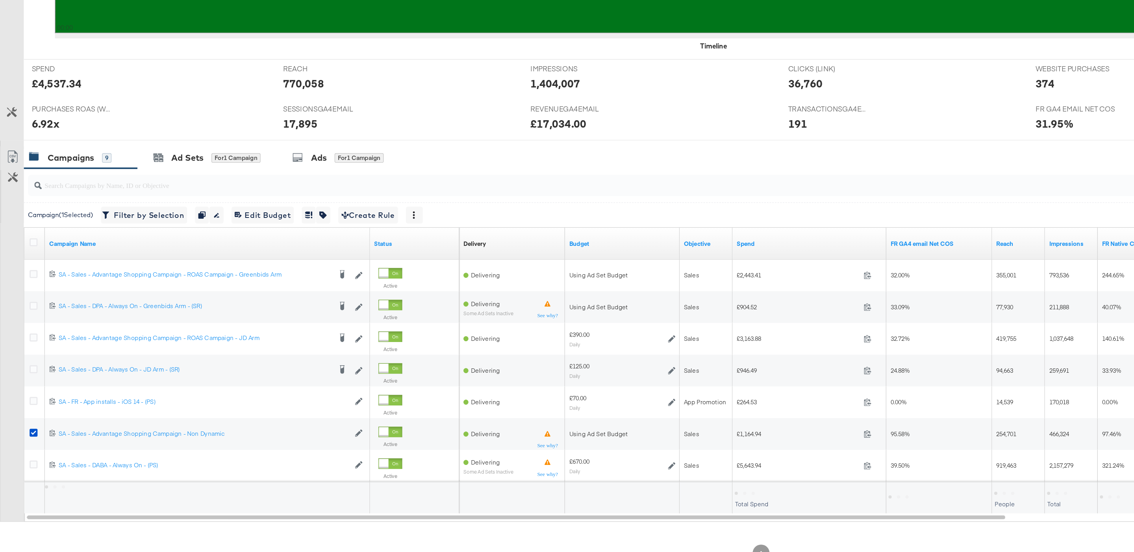
scroll to position [204, 0]
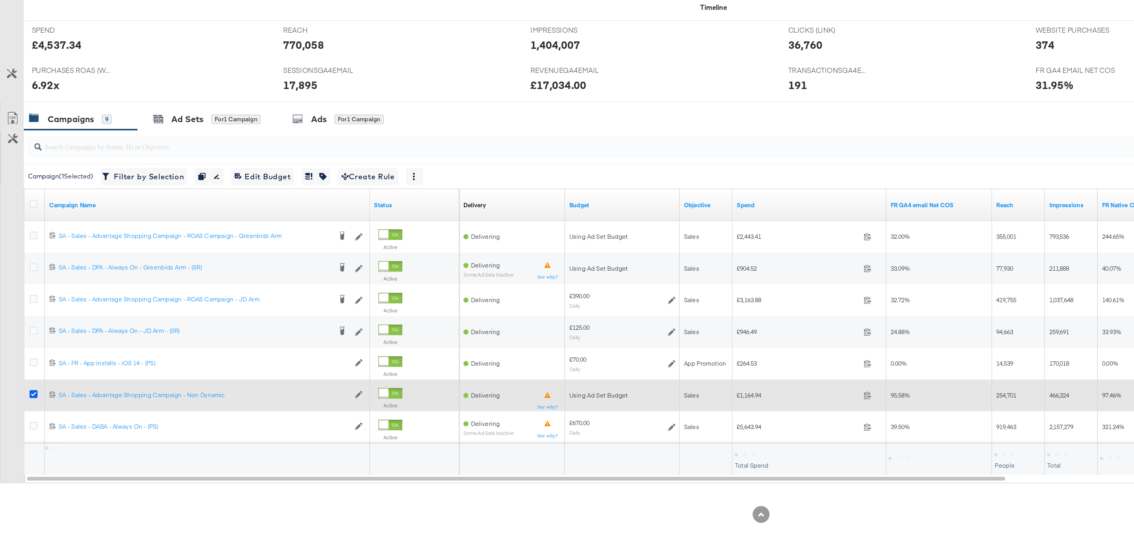
click at [24, 434] on icon at bounding box center [25, 434] width 6 height 6
click at [0, 0] on input "checkbox" at bounding box center [0, 0] width 0 height 0
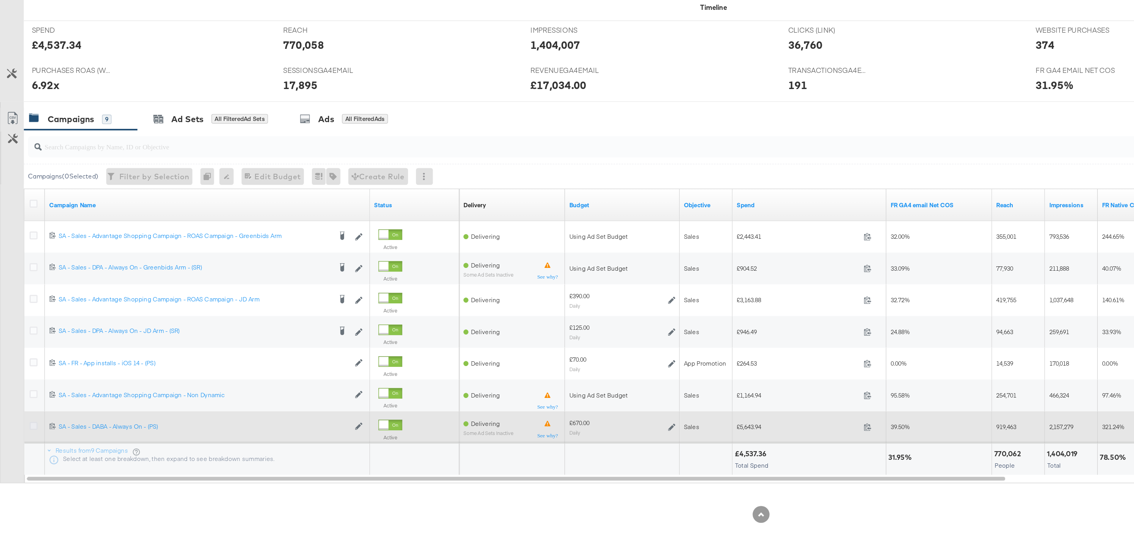
click at [25, 457] on icon at bounding box center [25, 457] width 6 height 6
click at [0, 0] on input "checkbox" at bounding box center [0, 0] width 0 height 0
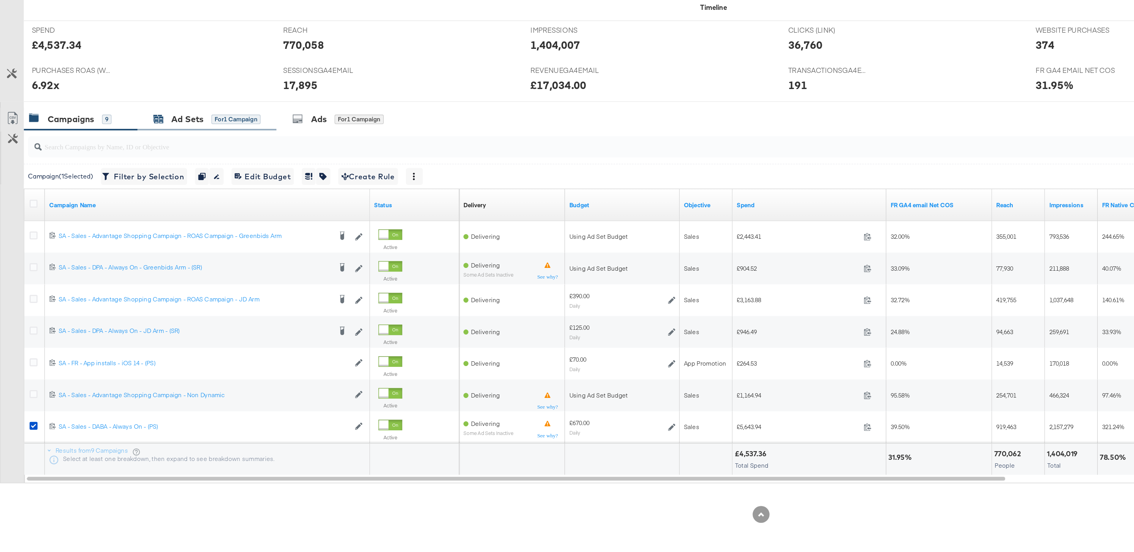
click at [161, 228] on div "for 1 Campaign" at bounding box center [175, 229] width 37 height 7
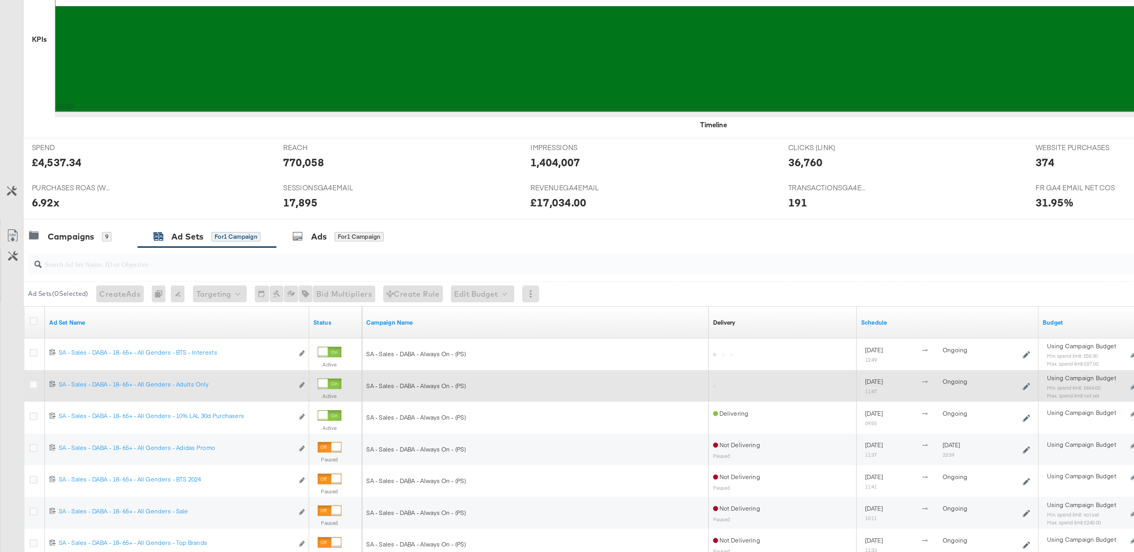
scroll to position [135, 0]
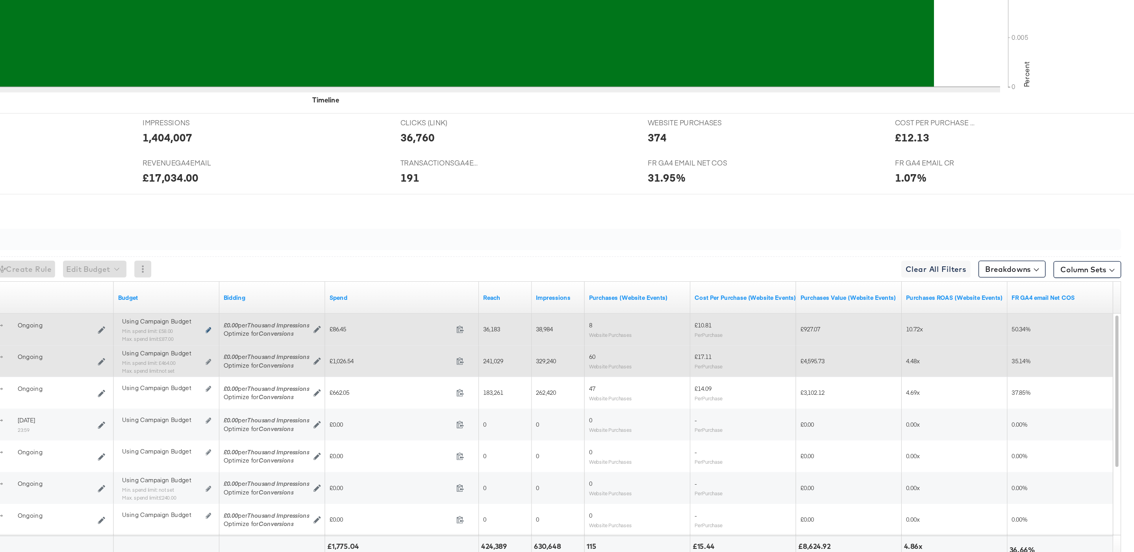
click at [445, 388] on icon at bounding box center [444, 386] width 4 height 4
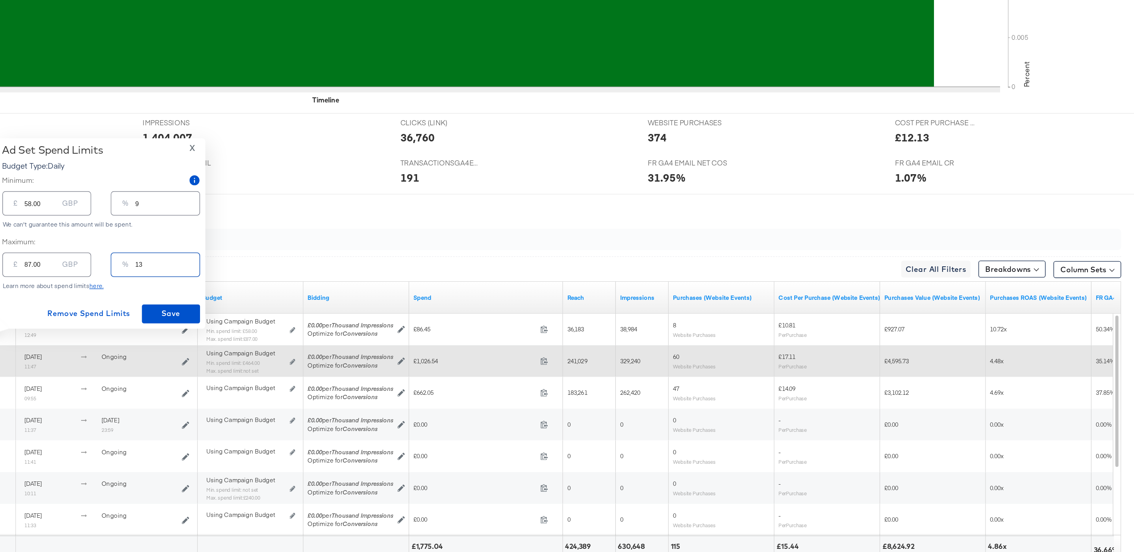
click at [420, 340] on input "13" at bounding box center [413, 334] width 48 height 17
click at [309, 342] on div "£ 87.00 GBP" at bounding box center [324, 337] width 66 height 18
click at [307, 335] on input "87.00" at bounding box center [319, 334] width 25 height 17
type input "8"
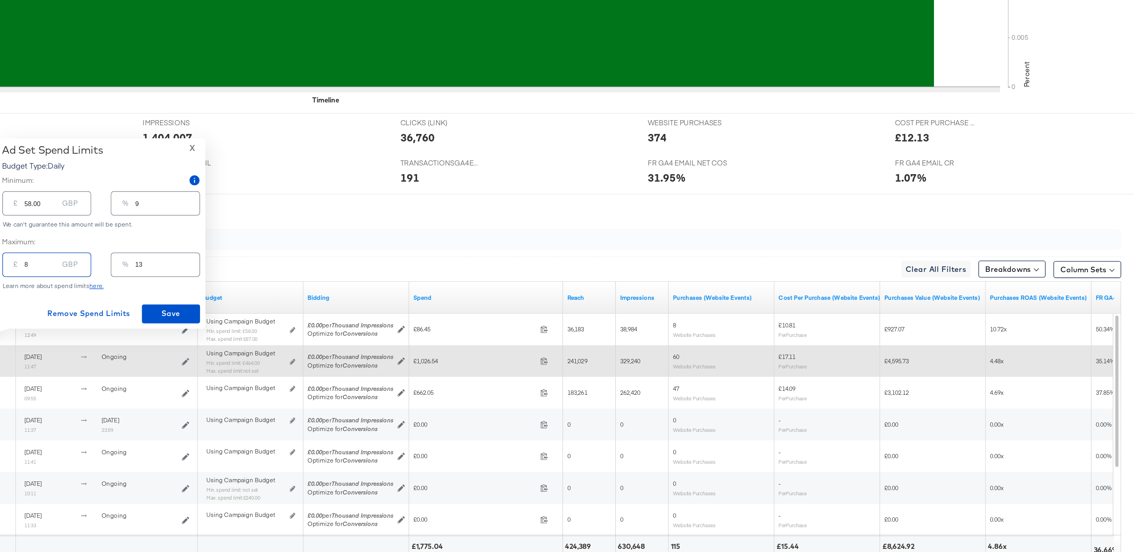
type input "1"
type input "80"
type input "12"
type input "8"
type input "1"
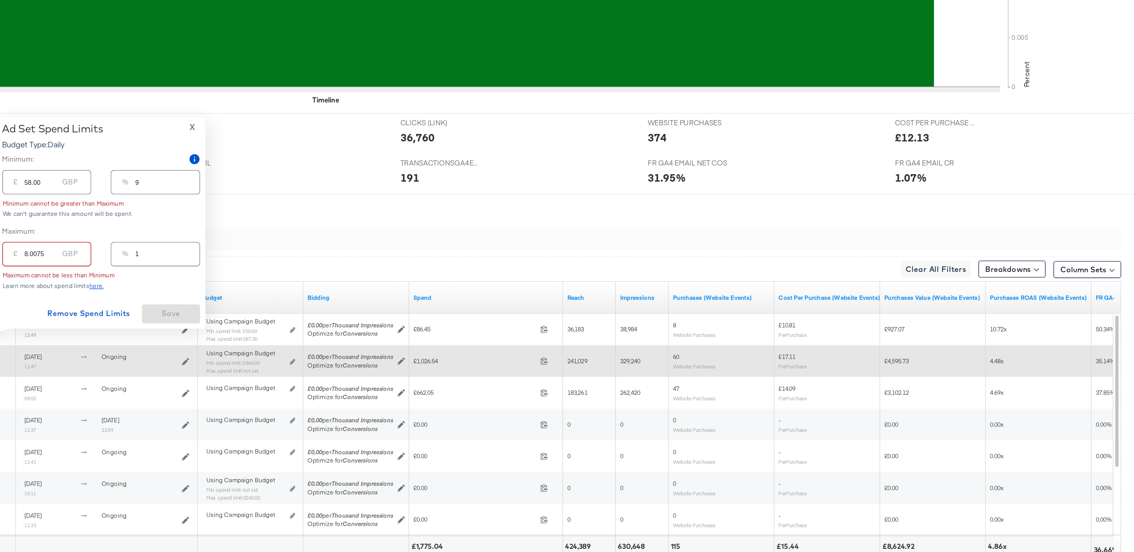
click at [309, 330] on input "8.0075" at bounding box center [319, 326] width 25 height 17
type input "75"
type input "11"
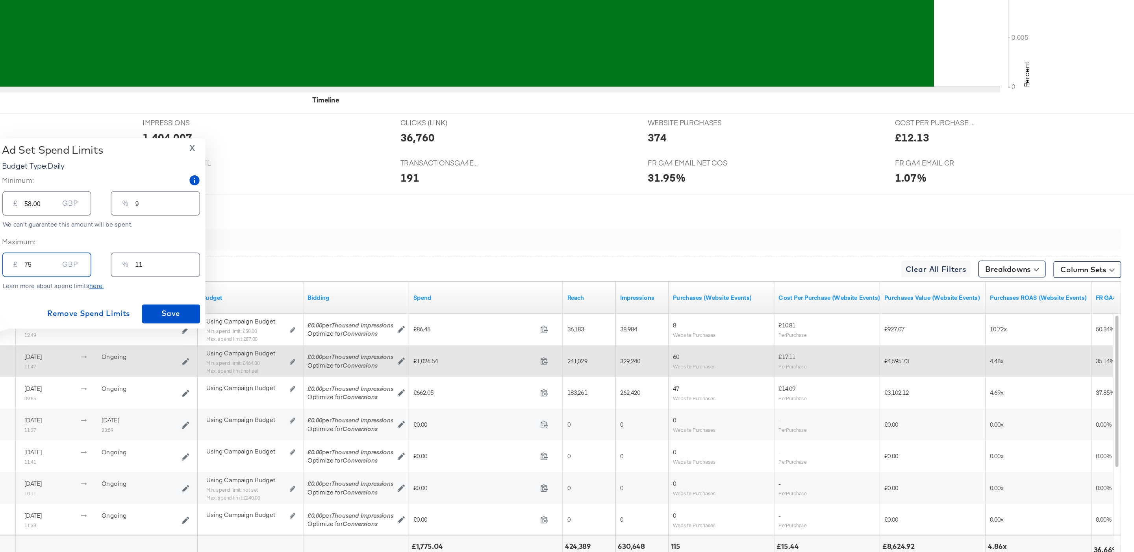
click at [365, 310] on div "Minimum: £ 58.00 GBP % 9 We can't guarantee this amount will be spent. Maximum:…" at bounding box center [364, 313] width 147 height 85
type input "75.00"
click at [376, 372] on span "Remove Spend Limits" at bounding box center [355, 374] width 62 height 10
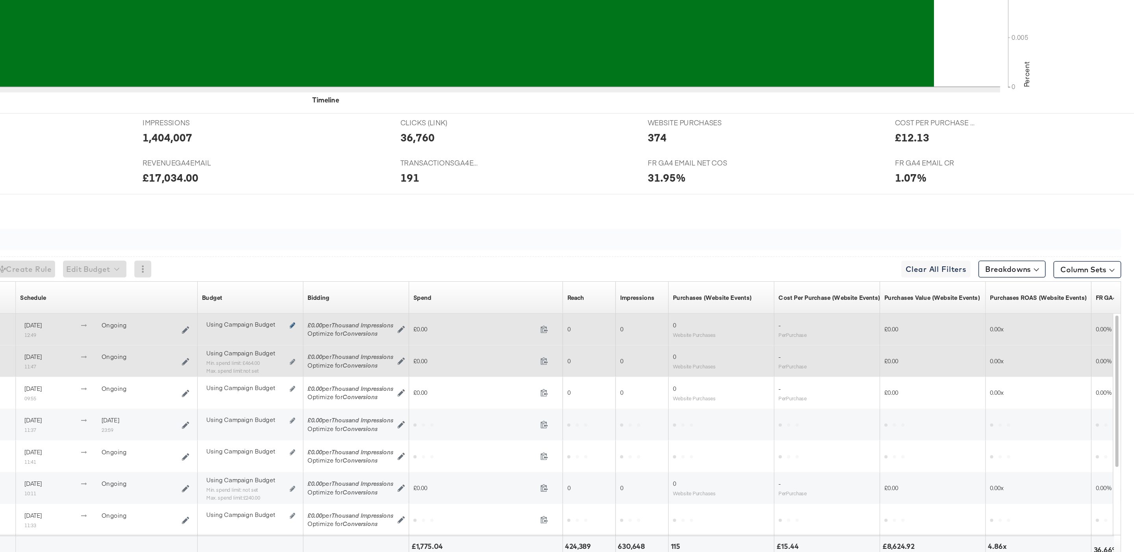
click at [506, 388] on div "Using Campaign Budget Edit spend limits" at bounding box center [475, 385] width 66 height 6
click at [505, 382] on icon at bounding box center [507, 382] width 4 height 4
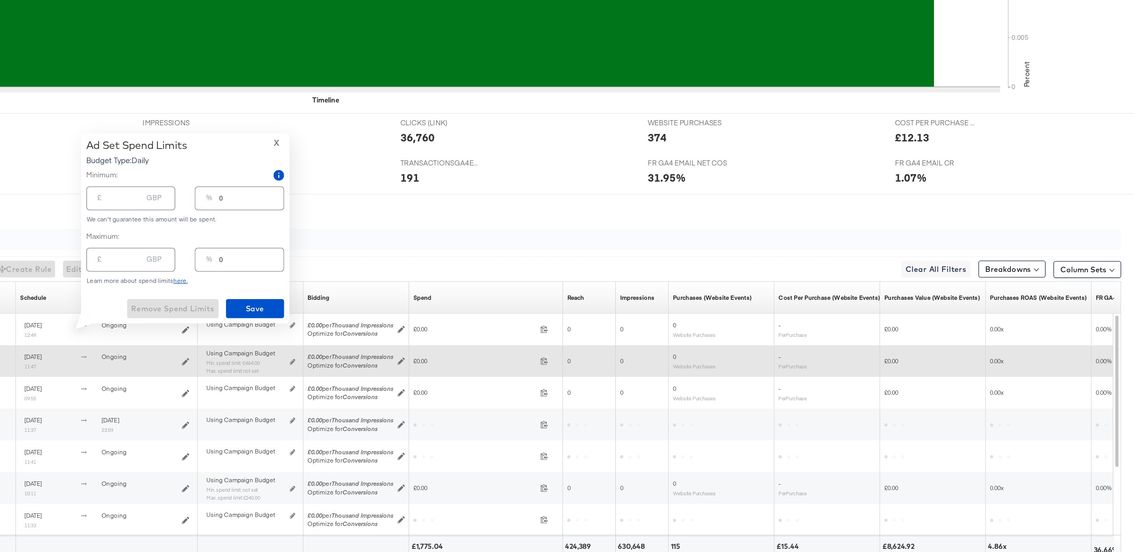
click at [384, 336] on input "number" at bounding box center [382, 330] width 25 height 17
type input "7"
type input "1"
type input "75"
type input "11"
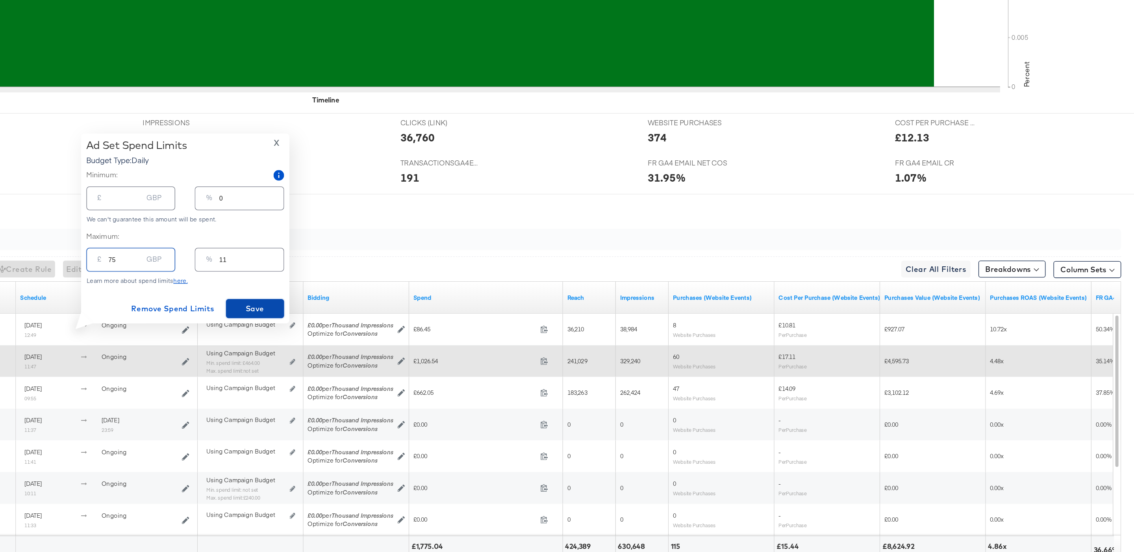
type input "75.00"
click at [481, 369] on span "Save" at bounding box center [478, 370] width 37 height 10
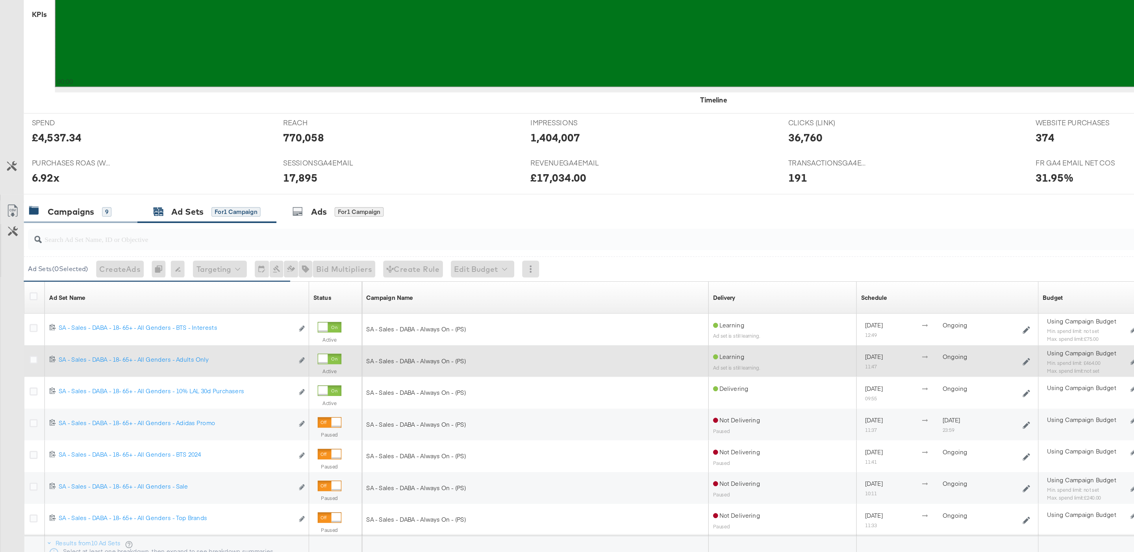
click at [85, 304] on div "Campaigns 9" at bounding box center [60, 297] width 85 height 17
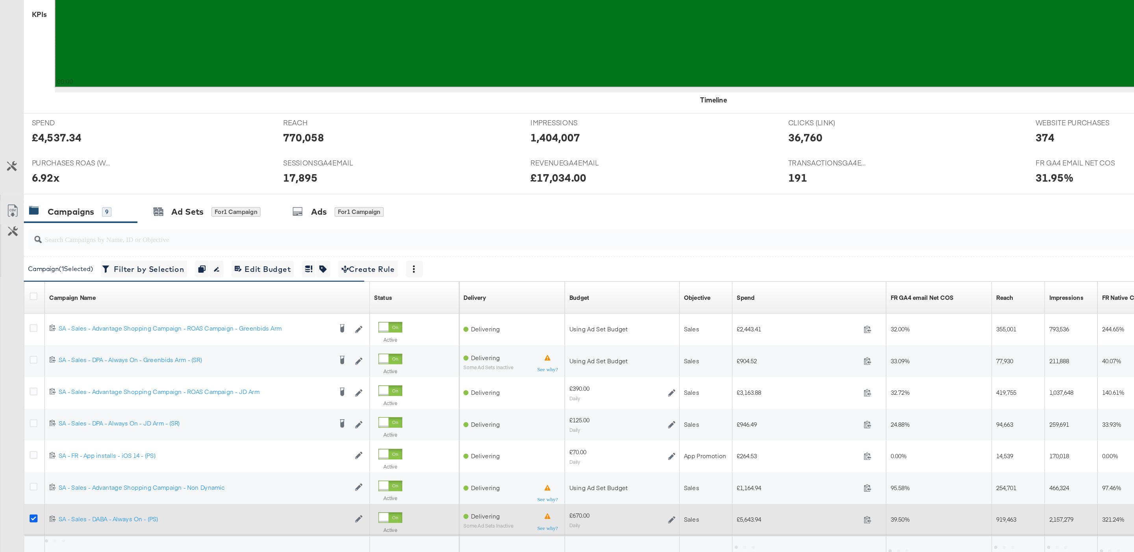
click at [26, 525] on icon at bounding box center [25, 526] width 6 height 6
click at [0, 0] on input "checkbox" at bounding box center [0, 0] width 0 height 0
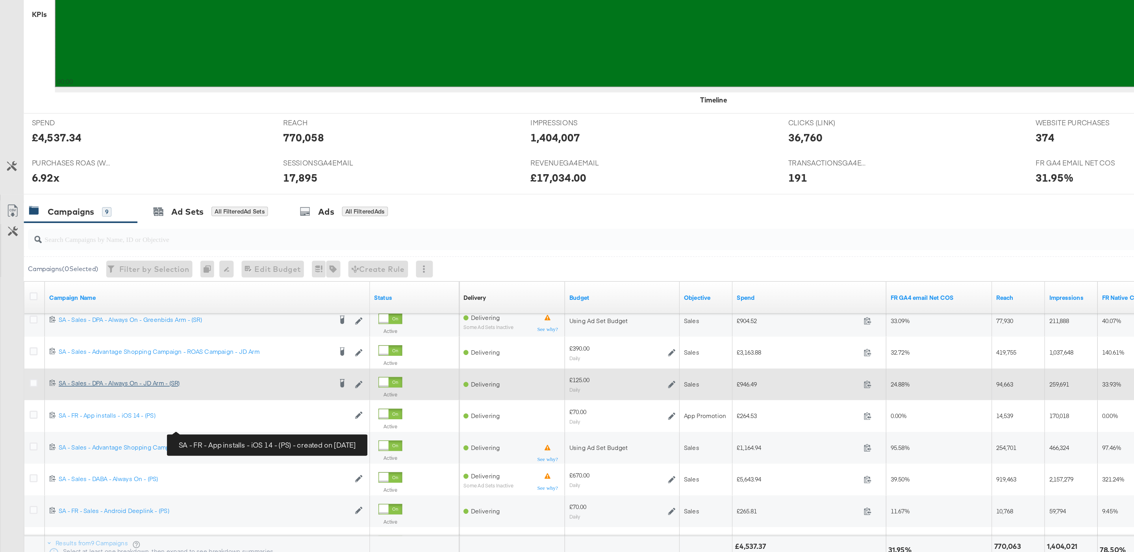
scroll to position [206, 0]
